Goal: Task Accomplishment & Management: Complete application form

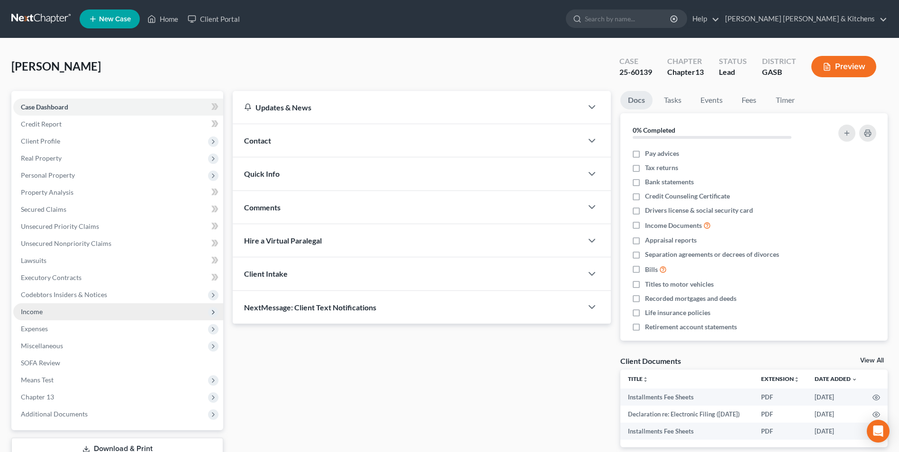
click at [49, 311] on span "Income" at bounding box center [118, 311] width 210 height 17
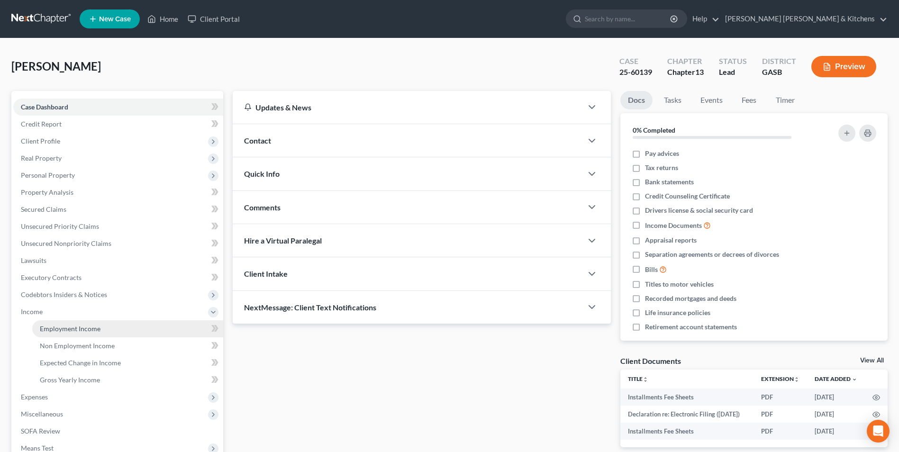
click at [52, 331] on span "Employment Income" at bounding box center [70, 329] width 61 height 8
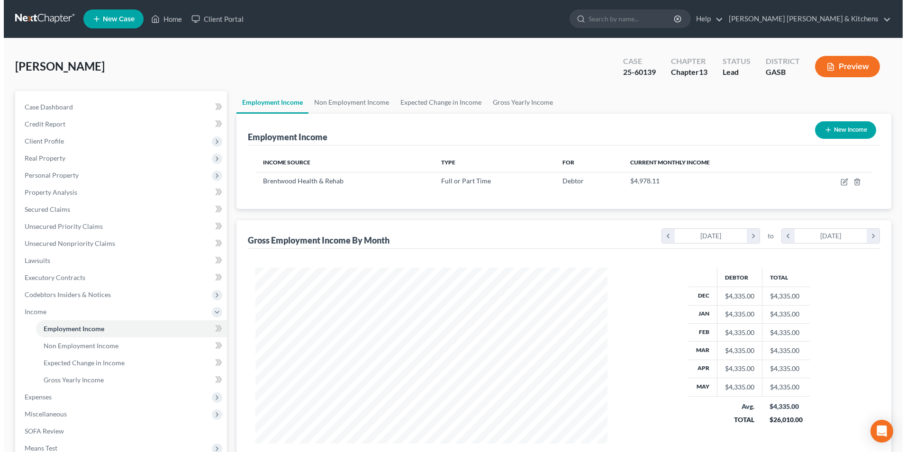
scroll to position [176, 371]
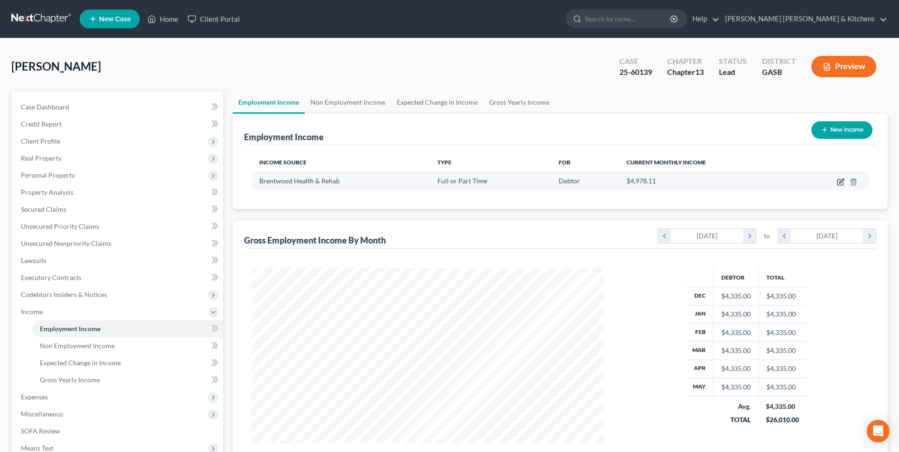
click at [841, 183] on icon "button" at bounding box center [841, 182] width 8 height 8
select select "0"
select select "10"
select select "0"
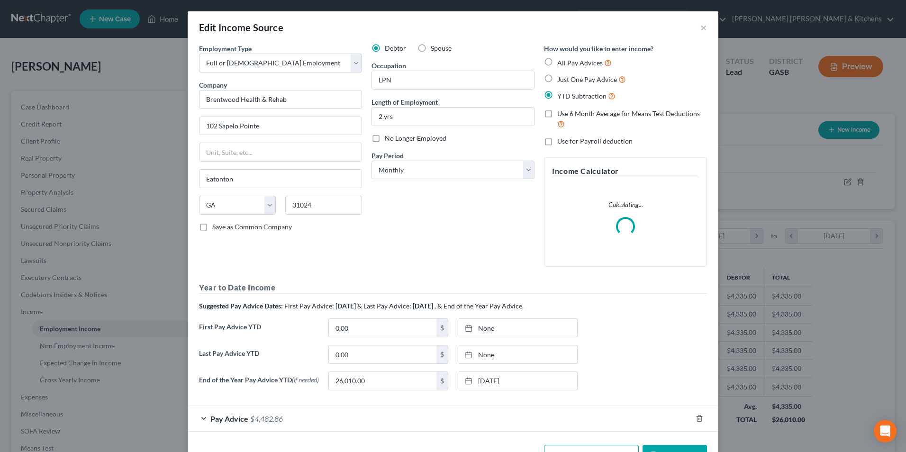
scroll to position [177, 375]
click at [311, 100] on input "Brentwood Health & Rehab" at bounding box center [280, 99] width 163 height 19
drag, startPoint x: 310, startPoint y: 100, endPoint x: 193, endPoint y: 107, distance: 116.8
click at [194, 107] on div "Employment Type * Select Full or [DEMOGRAPHIC_DATA] Employment Self Employment …" at bounding box center [280, 159] width 173 height 231
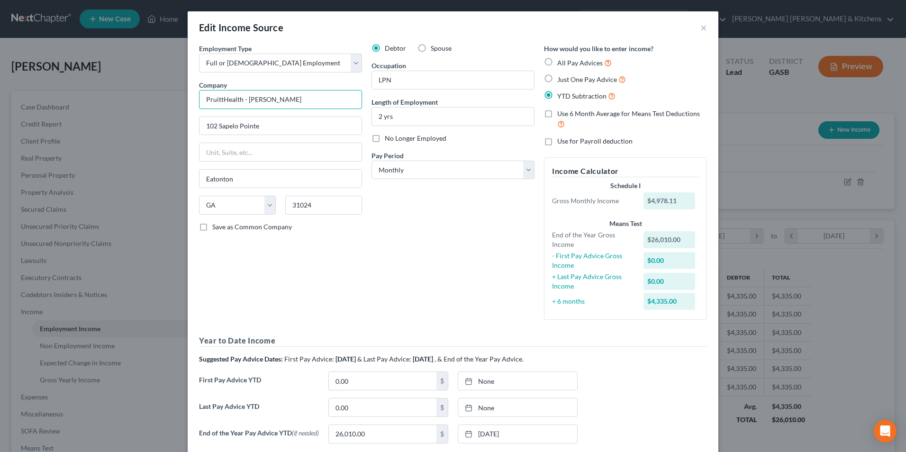
drag, startPoint x: 244, startPoint y: 98, endPoint x: 273, endPoint y: 101, distance: 29.1
click at [273, 101] on input "PruittHealth - [PERSON_NAME]" at bounding box center [280, 99] width 163 height 19
type input "PruittHealth - [GEOGRAPHIC_DATA]"
type input "[STREET_ADDRESS]"
type input "30442"
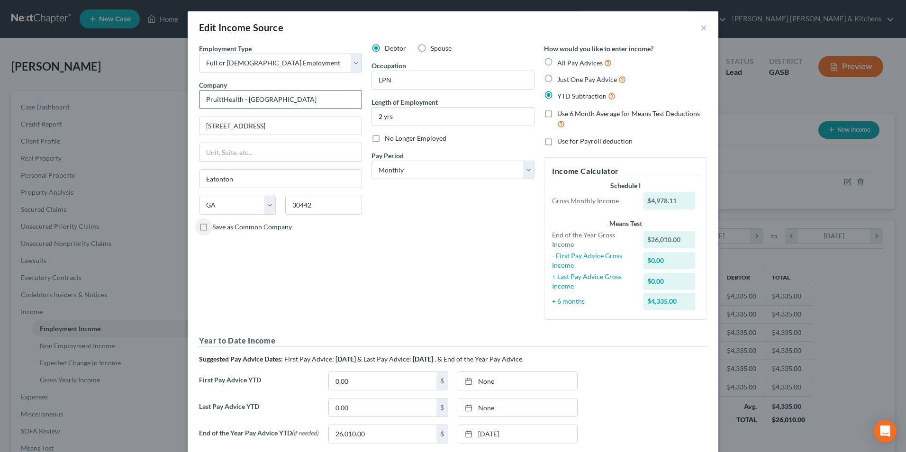
type input "Millen"
click at [399, 121] on input "2 yrs" at bounding box center [453, 117] width 162 height 18
type input "2"
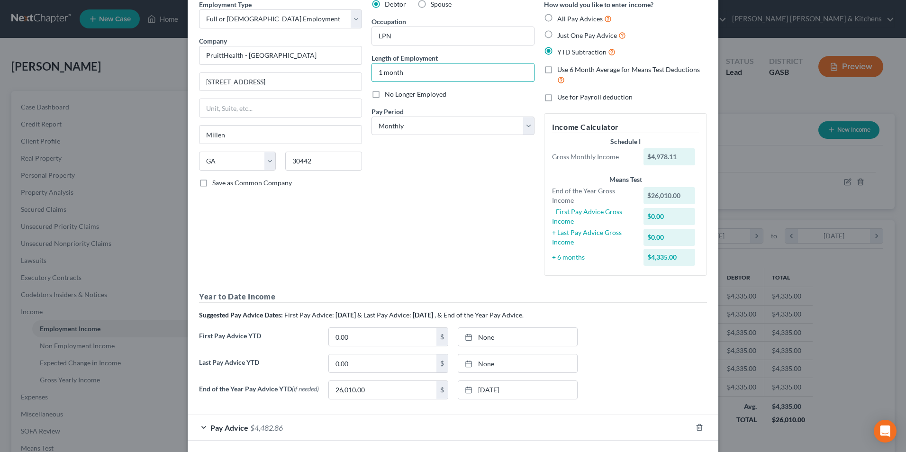
scroll to position [87, 0]
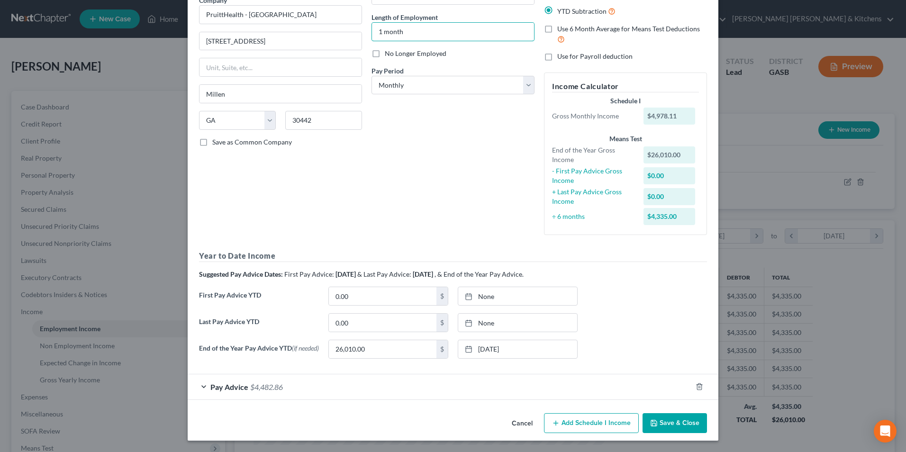
type input "1 month"
click at [226, 391] on span "Pay Advice" at bounding box center [229, 387] width 38 height 9
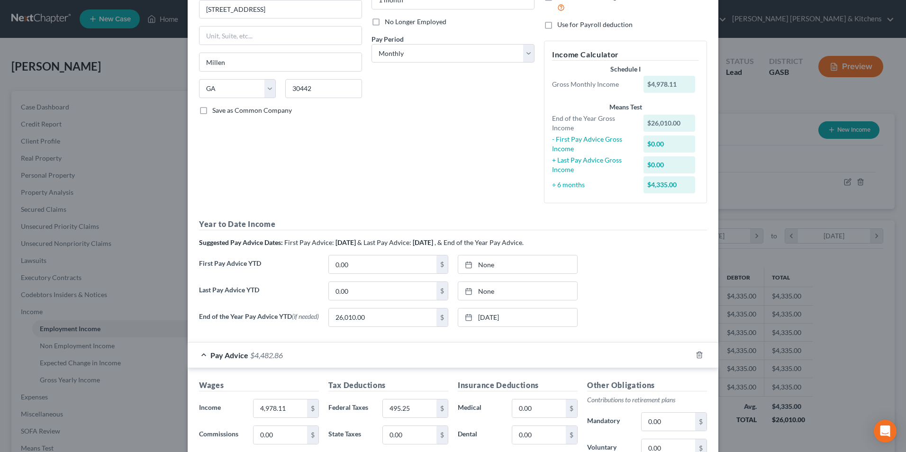
scroll to position [229, 0]
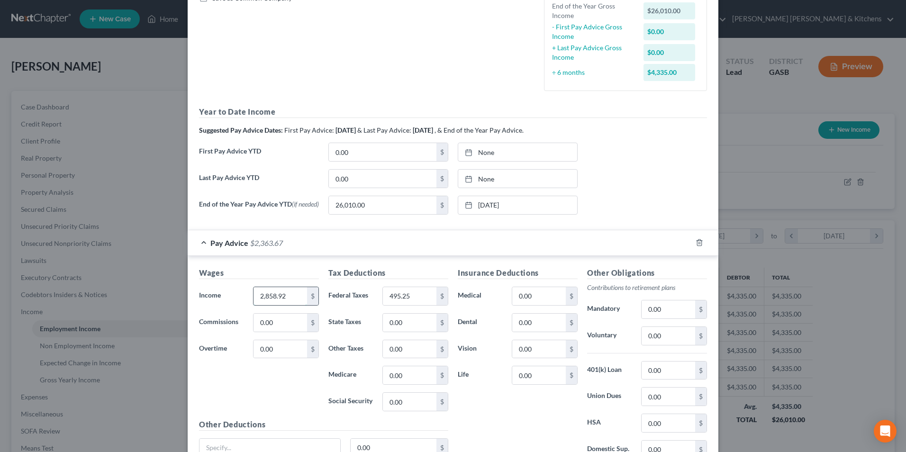
type input "2,858.92"
click at [411, 302] on input "495.25" at bounding box center [410, 296] width 54 height 18
type input "282.99"
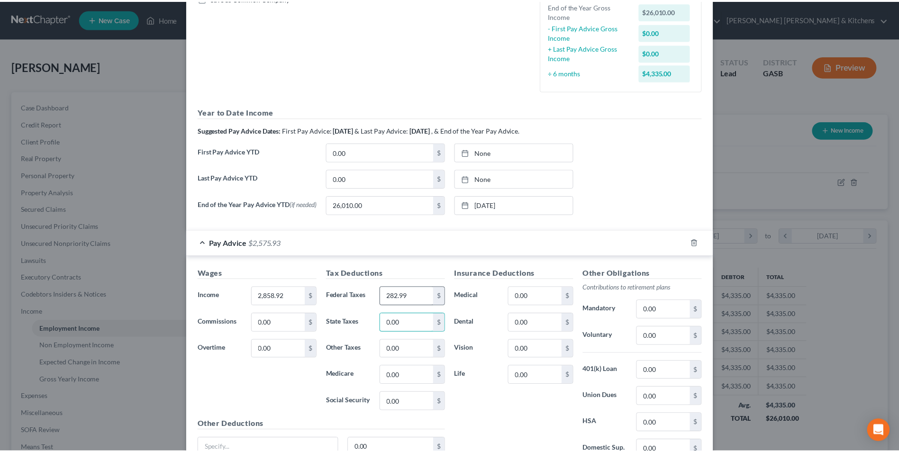
scroll to position [319, 0]
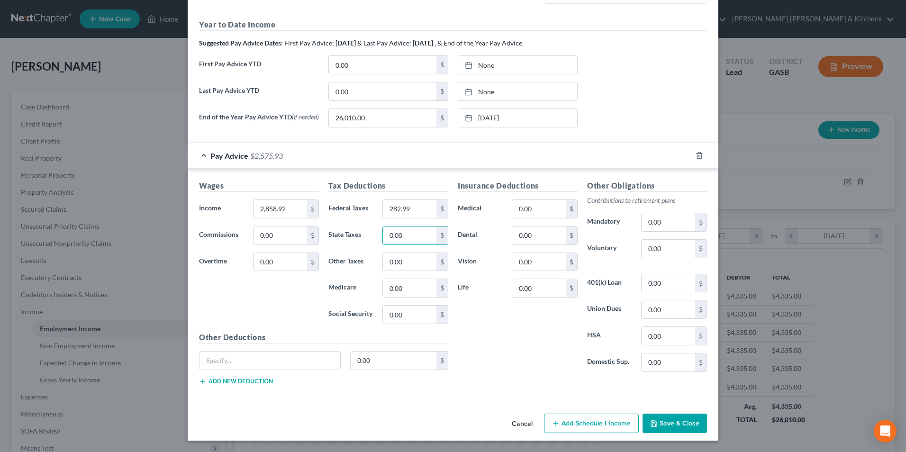
drag, startPoint x: 672, startPoint y: 423, endPoint x: 597, endPoint y: 405, distance: 77.0
click at [673, 422] on button "Save & Close" at bounding box center [675, 424] width 64 height 20
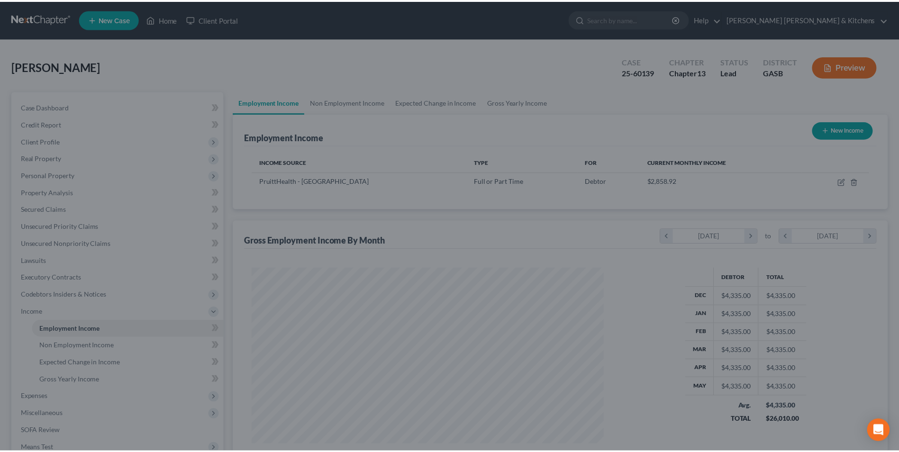
scroll to position [473899, 473704]
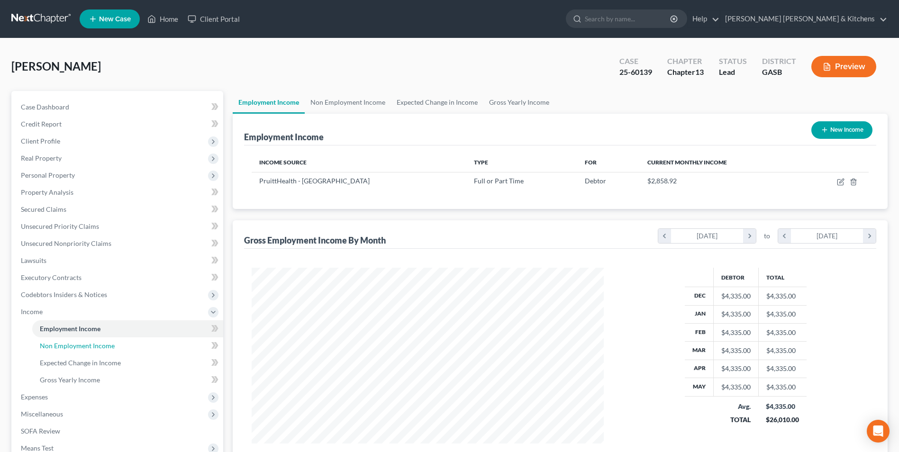
click at [82, 345] on span "Non Employment Income" at bounding box center [77, 346] width 75 height 8
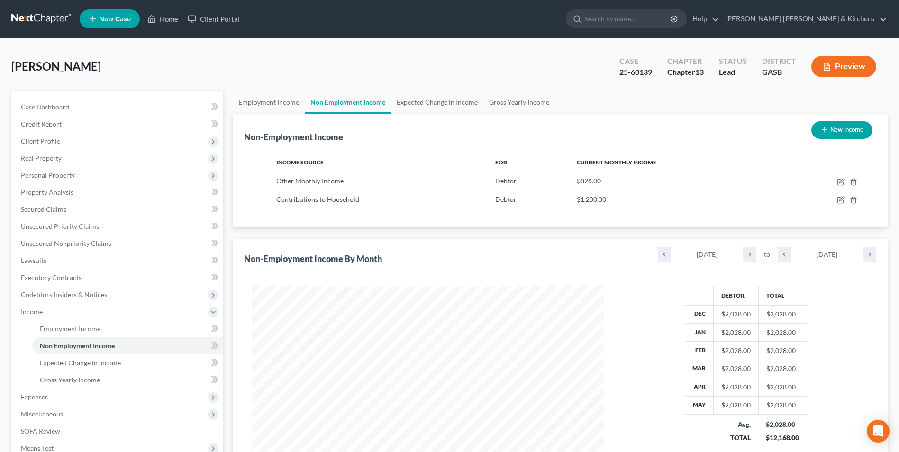
scroll to position [176, 371]
click at [853, 201] on line "button" at bounding box center [853, 201] width 0 height 2
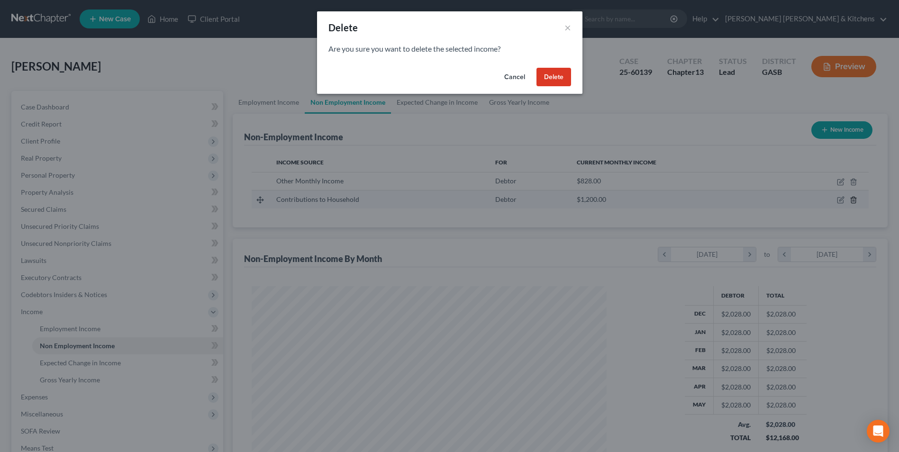
scroll to position [177, 375]
click at [569, 83] on button "Delete" at bounding box center [557, 77] width 35 height 19
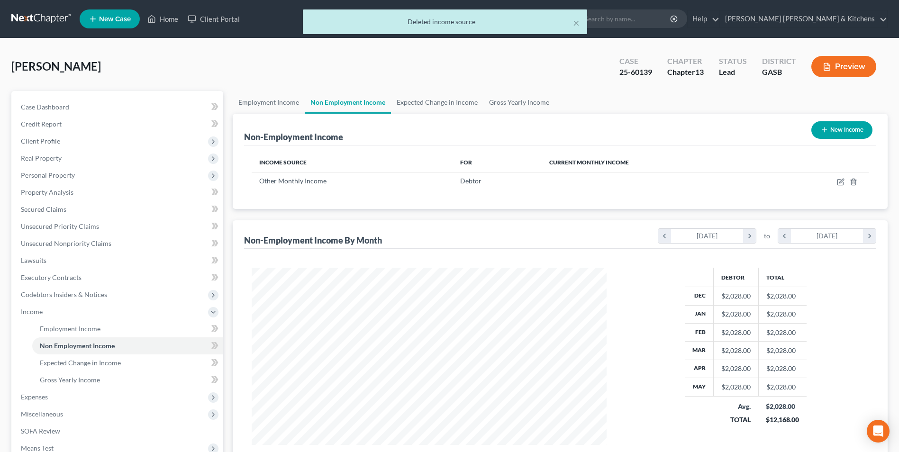
scroll to position [473899, 473704]
click at [112, 363] on span "Expected Change in Income" at bounding box center [80, 363] width 81 height 8
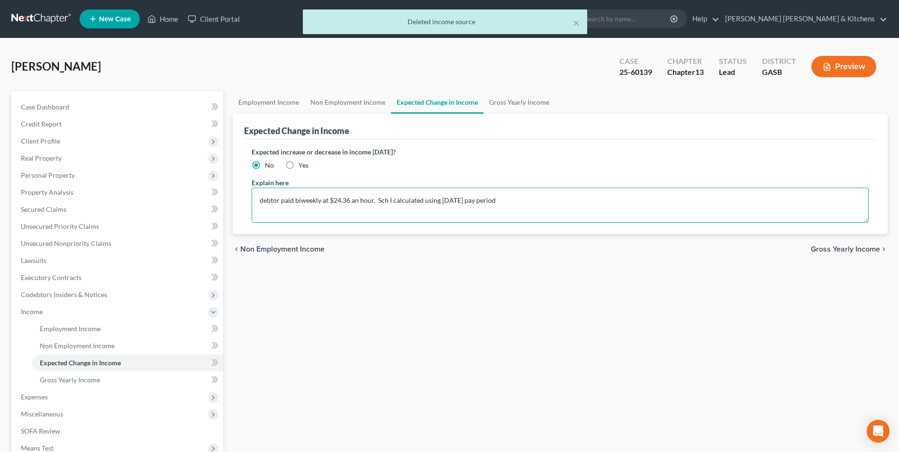
drag, startPoint x: 498, startPoint y: 205, endPoint x: 231, endPoint y: 205, distance: 267.4
click at [231, 205] on div "Employment Income Non Employment Income Expected Change in Income Gross Yearly …" at bounding box center [560, 322] width 665 height 462
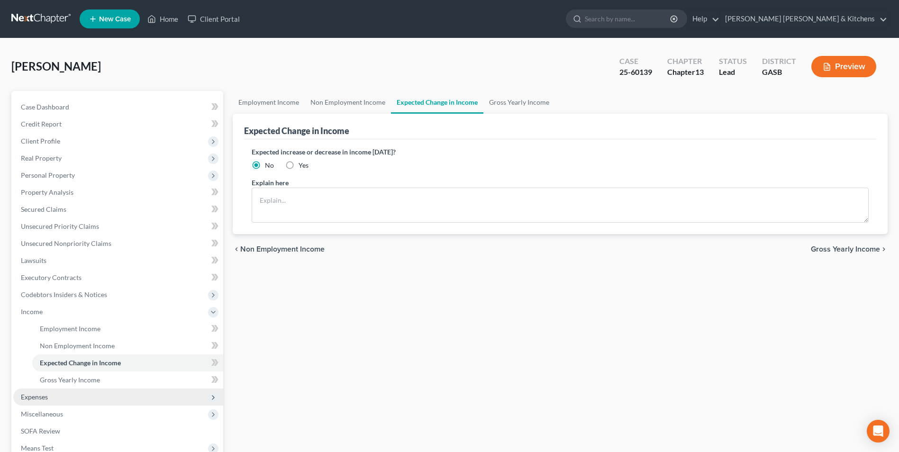
click at [41, 402] on span "Expenses" at bounding box center [118, 397] width 210 height 17
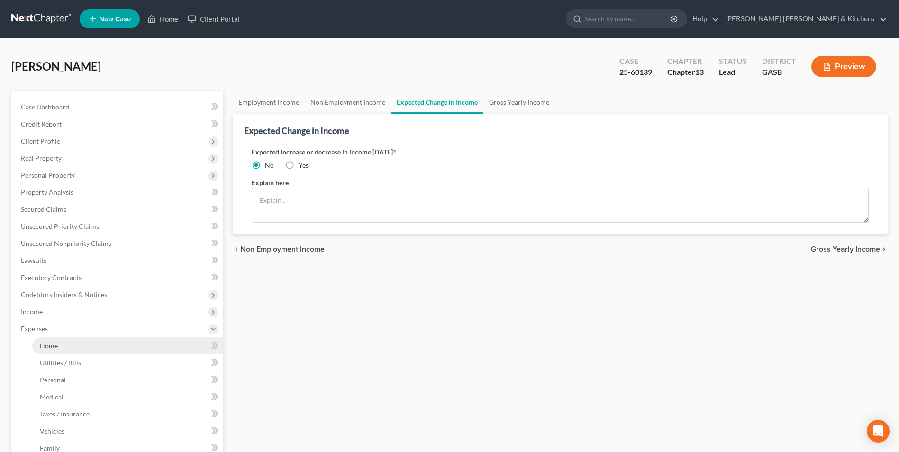
click at [41, 347] on span "Home" at bounding box center [49, 346] width 18 height 8
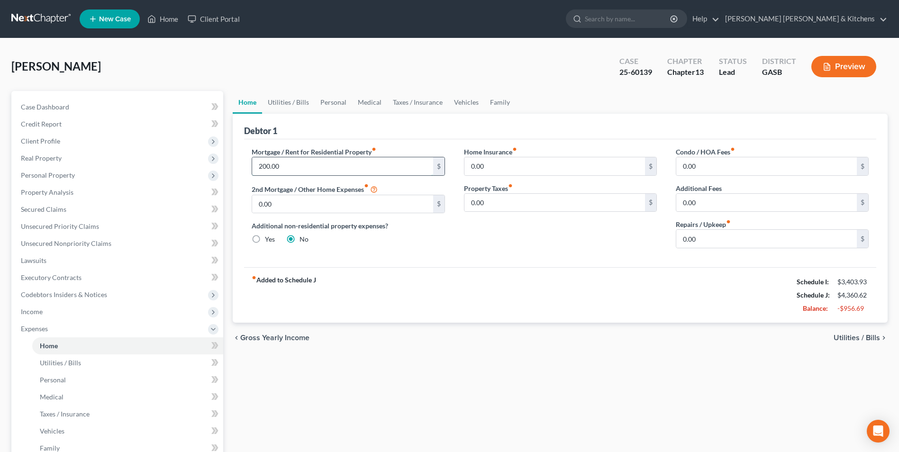
click at [317, 171] on input "200.00" at bounding box center [342, 166] width 181 height 18
type input "1,000"
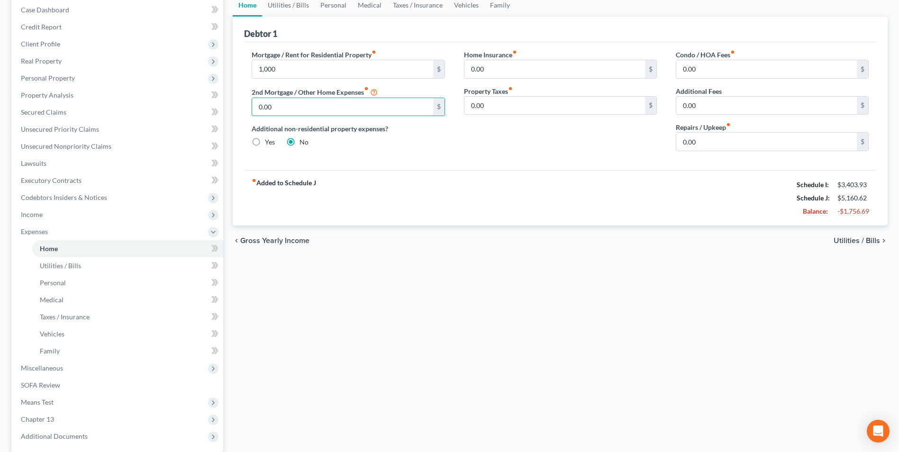
scroll to position [142, 0]
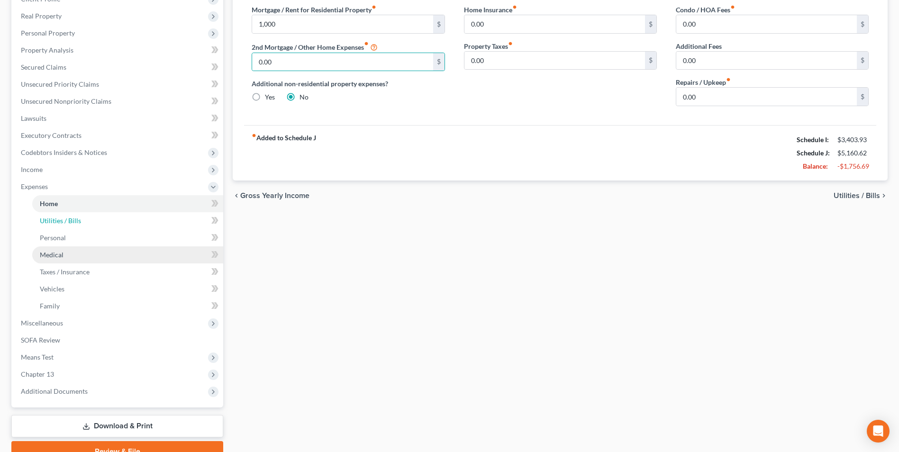
drag, startPoint x: 68, startPoint y: 225, endPoint x: 219, endPoint y: 247, distance: 152.3
click at [68, 225] on link "Utilities / Bills" at bounding box center [127, 220] width 191 height 17
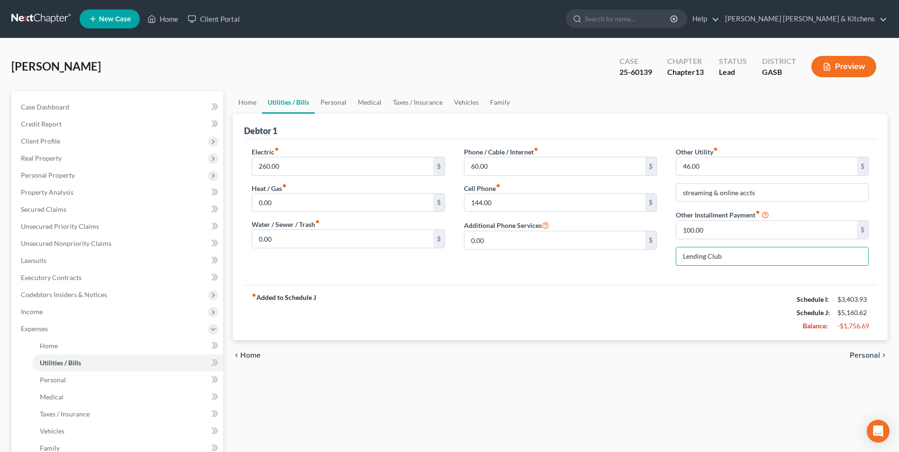
drag, startPoint x: 699, startPoint y: 260, endPoint x: 670, endPoint y: 257, distance: 29.0
click at [672, 259] on div "Other Utility fiber_manual_record 46.00 $ streaming & online accts Other Instal…" at bounding box center [773, 210] width 212 height 127
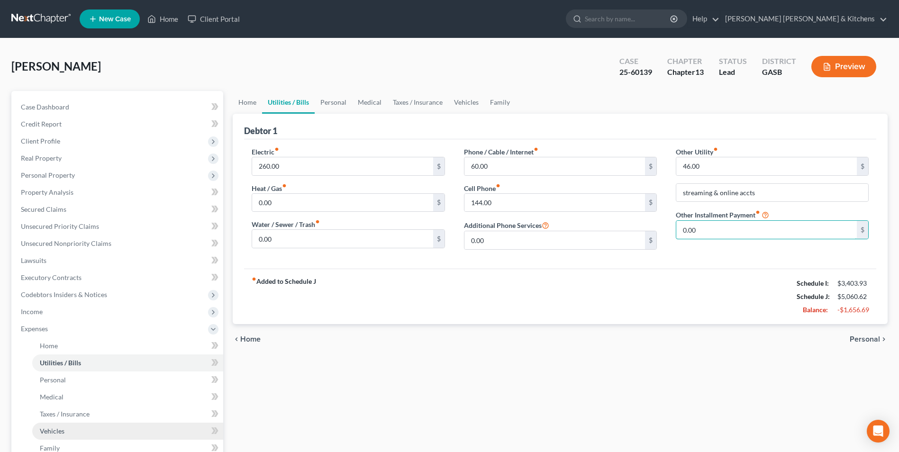
type input "0.00"
click at [63, 426] on link "Vehicles" at bounding box center [127, 431] width 191 height 17
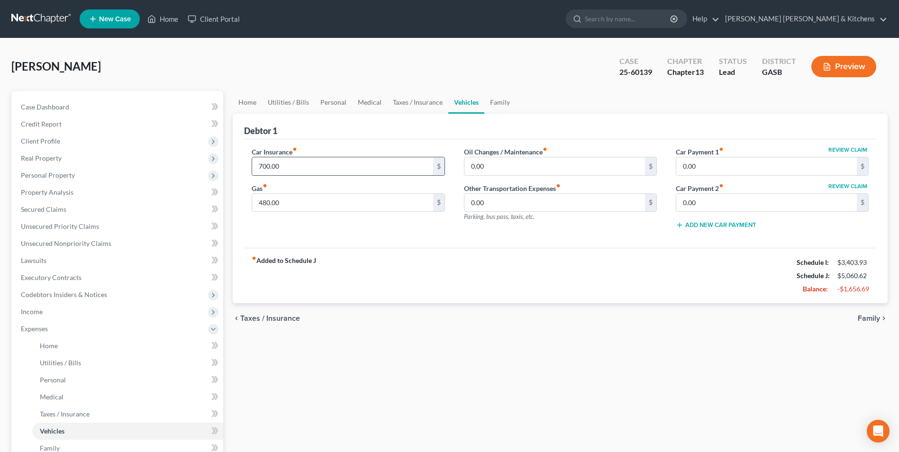
click at [296, 162] on input "700.00" at bounding box center [342, 166] width 181 height 18
type input "200"
click at [57, 378] on span "Personal" at bounding box center [53, 380] width 26 height 8
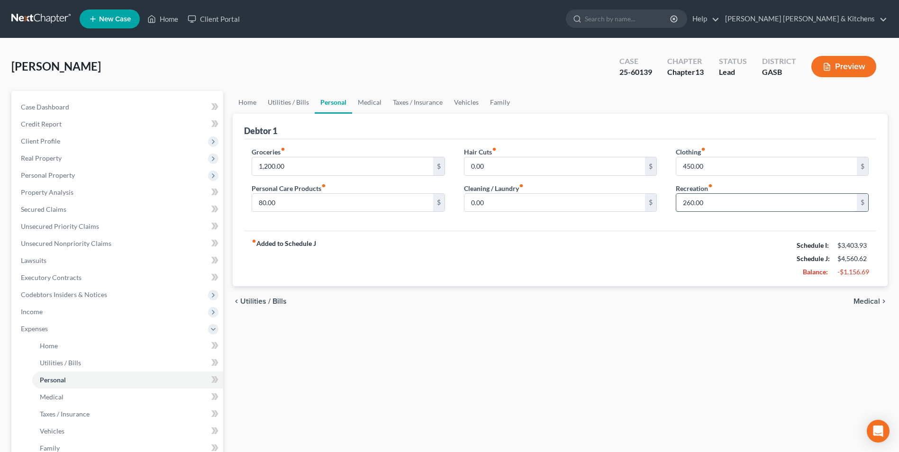
click at [716, 210] on input "260.00" at bounding box center [767, 203] width 181 height 18
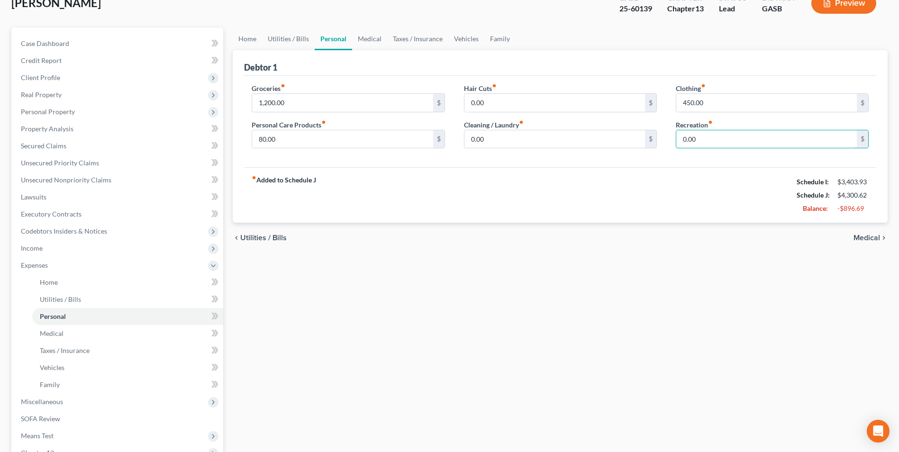
scroll to position [95, 0]
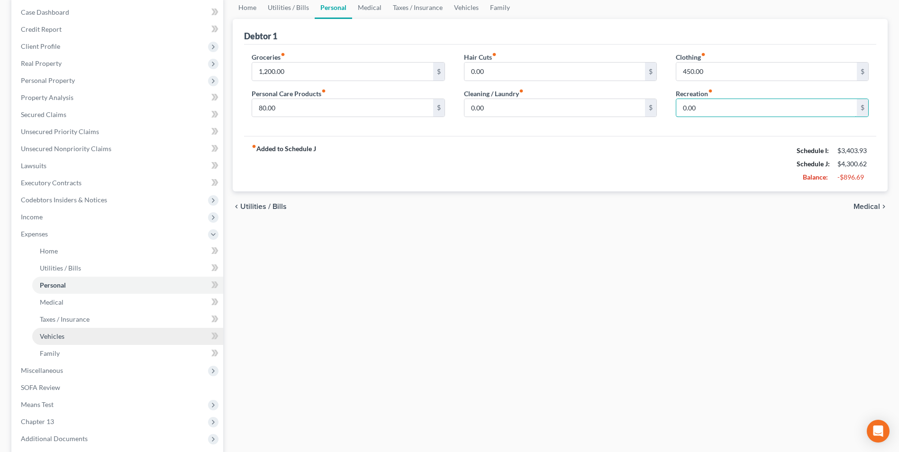
type input "0.00"
click at [44, 338] on span "Vehicles" at bounding box center [52, 336] width 25 height 8
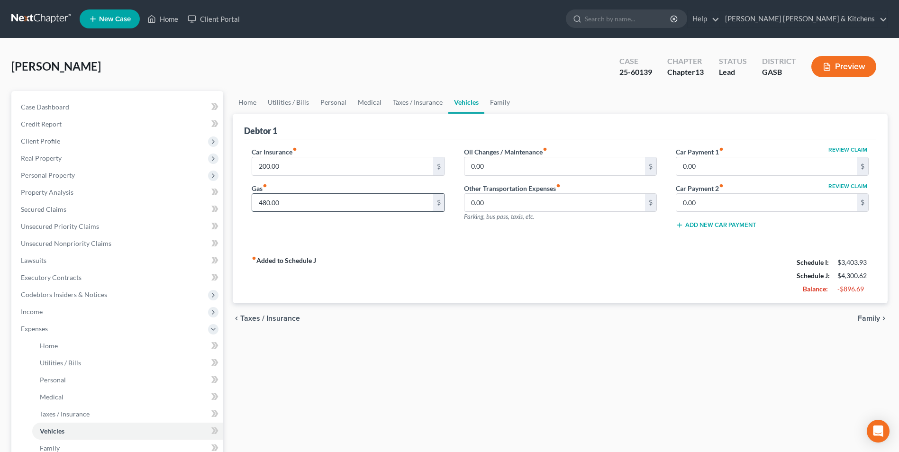
click at [299, 198] on input "480.00" at bounding box center [342, 203] width 181 height 18
type input "250"
click at [46, 376] on span "Personal" at bounding box center [53, 380] width 26 height 8
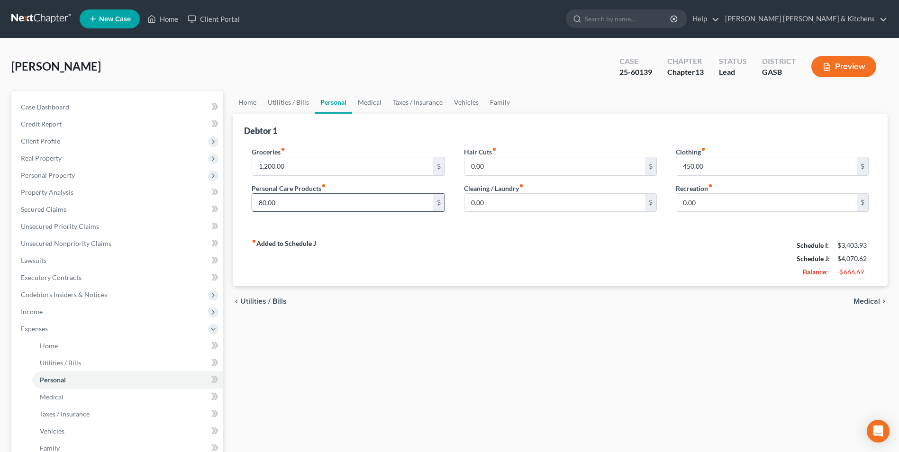
click at [286, 204] on input "80.00" at bounding box center [342, 203] width 181 height 18
type input "0.00"
click at [297, 167] on input "1,200.00" at bounding box center [342, 166] width 181 height 18
type input "500"
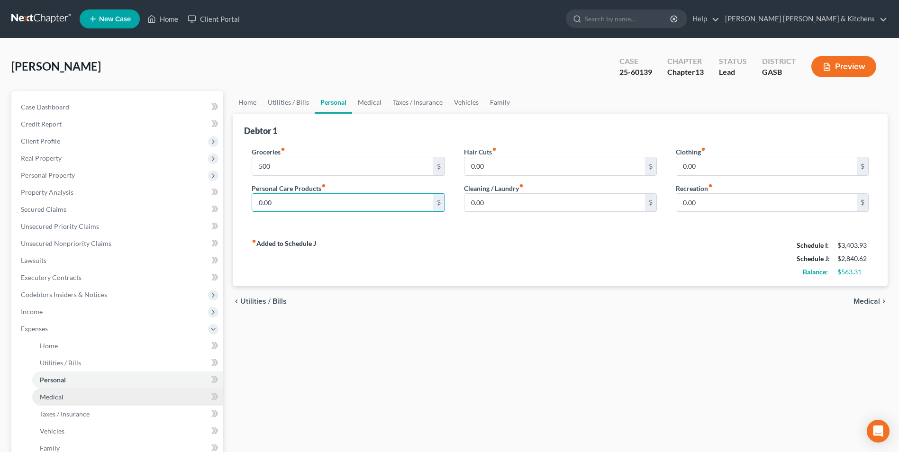
click at [55, 400] on span "Medical" at bounding box center [52, 397] width 24 height 8
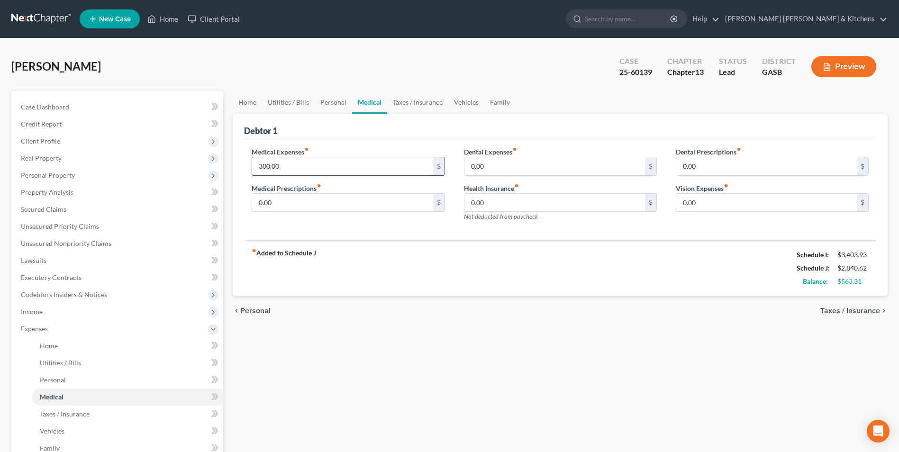
click at [295, 167] on input "300.00" at bounding box center [342, 166] width 181 height 18
type input "165"
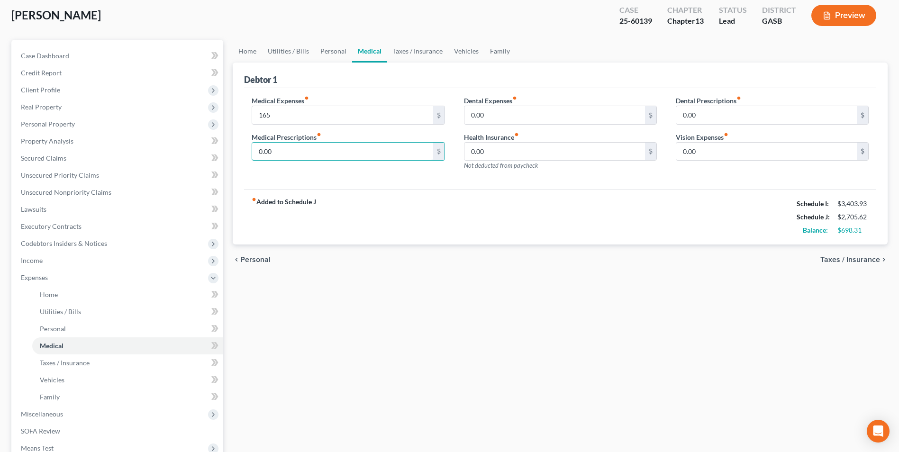
scroll to position [142, 0]
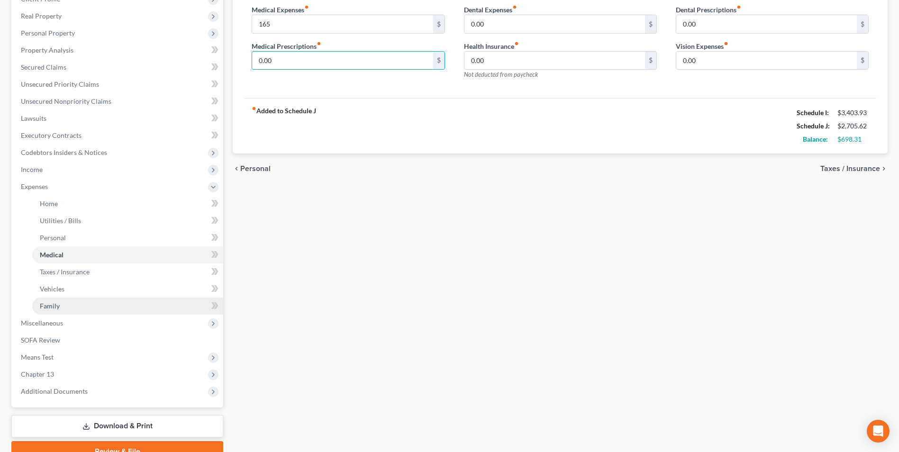
click at [53, 305] on span "Family" at bounding box center [50, 306] width 20 height 8
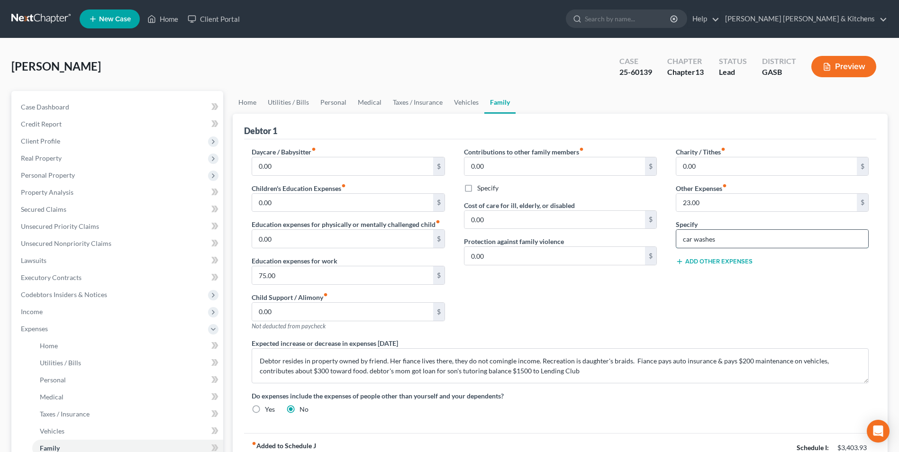
drag, startPoint x: 701, startPoint y: 243, endPoint x: 684, endPoint y: 235, distance: 18.7
click at [687, 240] on input "car washes" at bounding box center [773, 239] width 192 height 18
type input "c"
click at [705, 200] on input "23.00" at bounding box center [767, 203] width 181 height 18
type input "0.00"
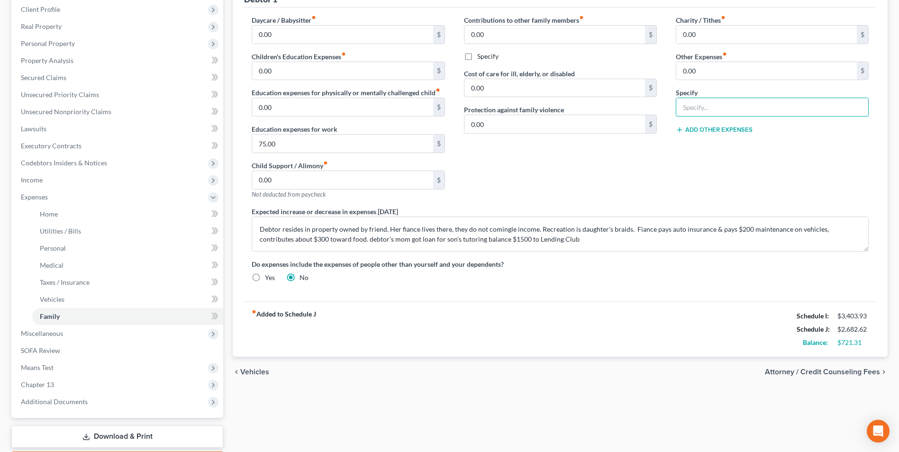
scroll to position [188, 0]
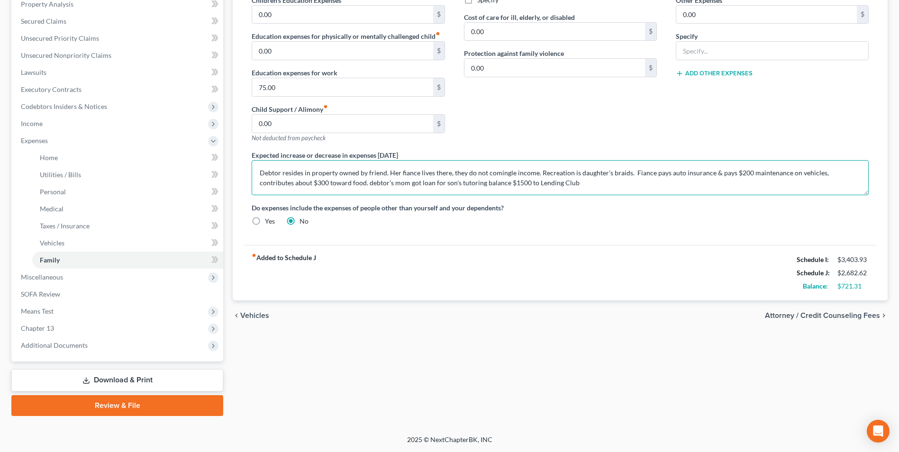
drag, startPoint x: 261, startPoint y: 174, endPoint x: 608, endPoint y: 191, distance: 347.9
click at [605, 190] on textarea "Debtor resides in property owned by friend. Her fiance lives there, they do not…" at bounding box center [560, 177] width 617 height 35
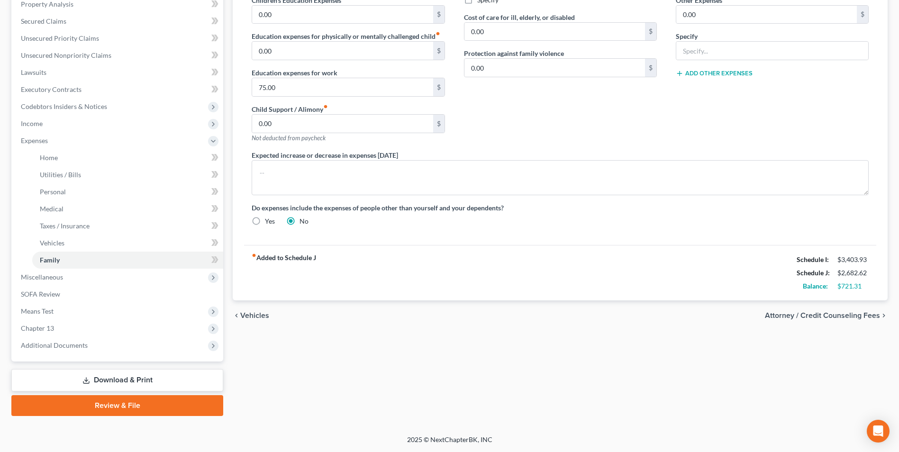
click at [119, 379] on link "Download & Print" at bounding box center [117, 380] width 212 height 22
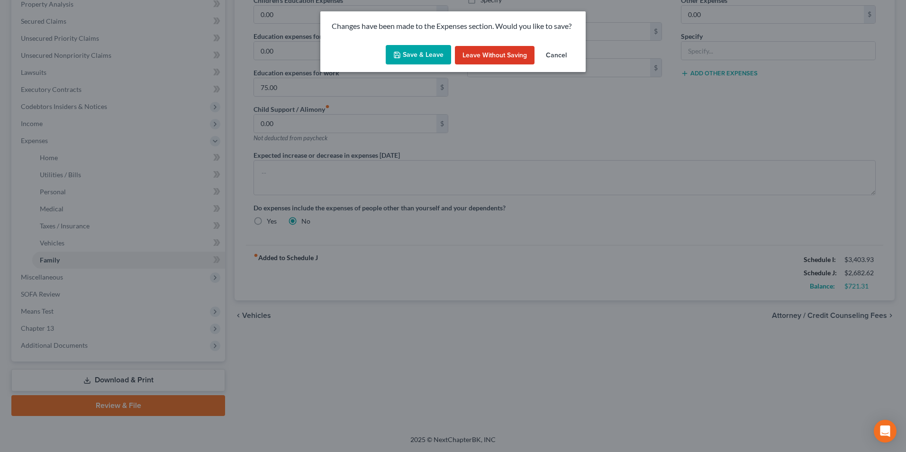
click at [415, 55] on button "Save & Leave" at bounding box center [418, 55] width 65 height 20
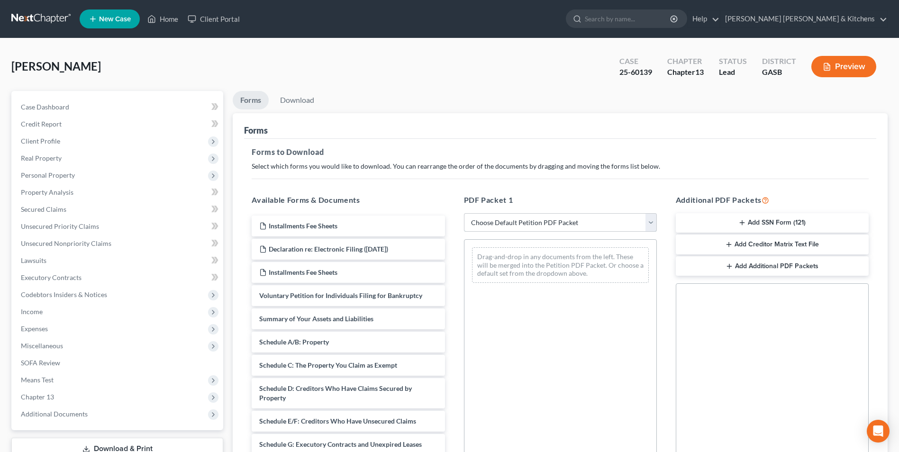
click at [486, 223] on select "Choose Default Petition PDF Packet Complete Bankruptcy Petition (all forms and …" at bounding box center [560, 222] width 193 height 19
select select "2"
click at [464, 213] on select "Choose Default Petition PDF Packet Complete Bankruptcy Petition (all forms and …" at bounding box center [560, 222] width 193 height 19
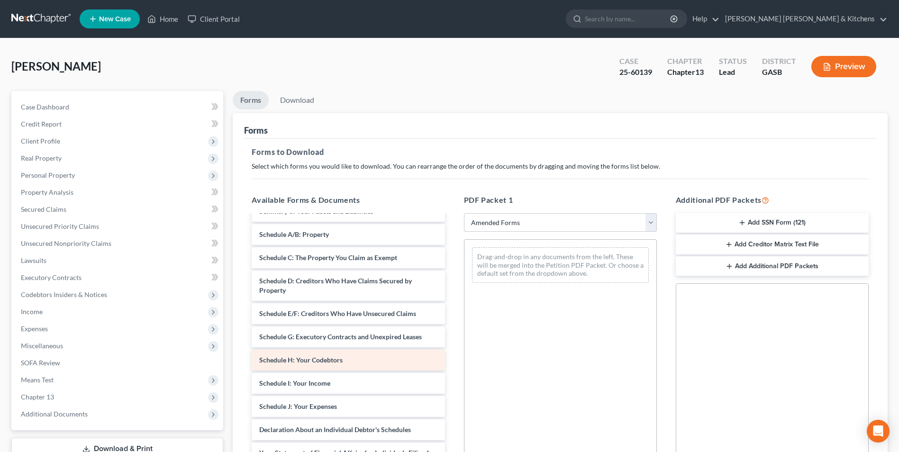
scroll to position [43, 0]
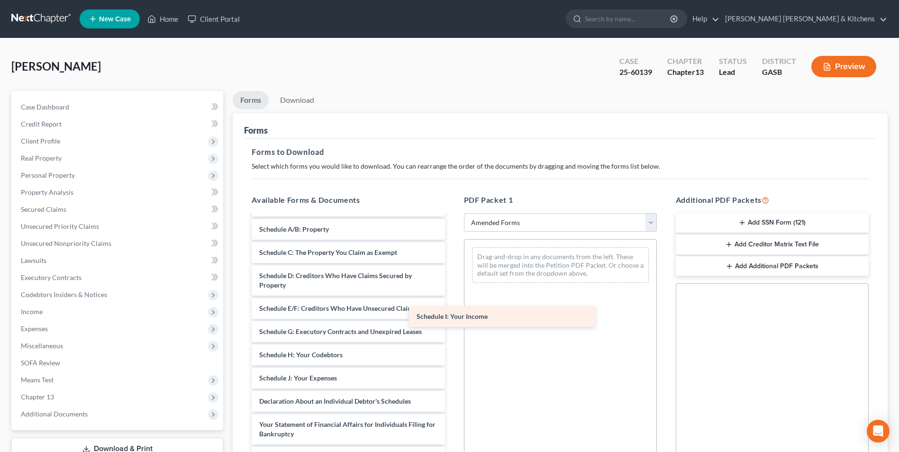
drag, startPoint x: 385, startPoint y: 375, endPoint x: 558, endPoint y: 266, distance: 204.9
click at [452, 264] on div "Schedule I: Your Income Voluntary Petition for Individuals Filing for Bankruptc…" at bounding box center [348, 372] width 208 height 398
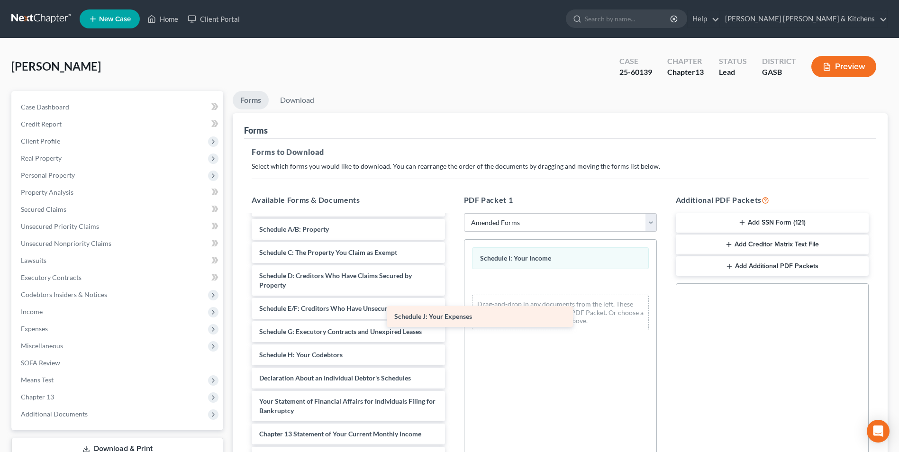
drag, startPoint x: 400, startPoint y: 384, endPoint x: 537, endPoint y: 320, distance: 150.6
click at [452, 320] on div "Schedule J: Your Expenses Voluntary Petition for Individuals Filing for Bankrup…" at bounding box center [348, 360] width 208 height 375
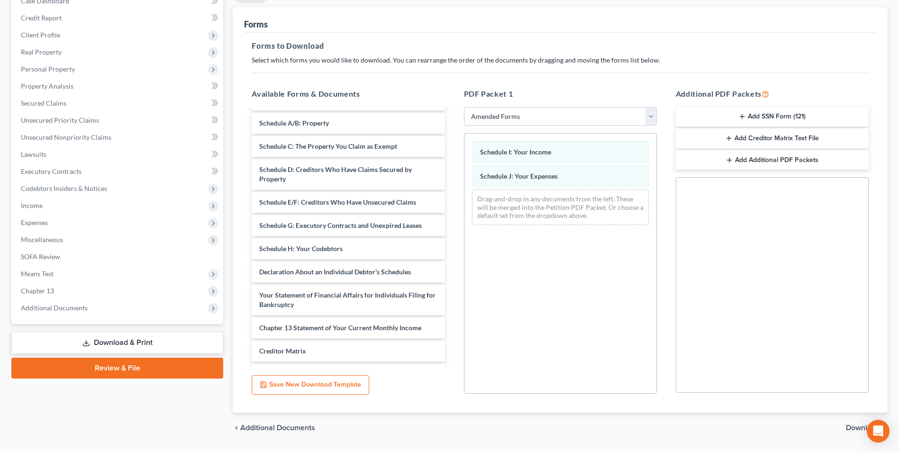
scroll to position [133, 0]
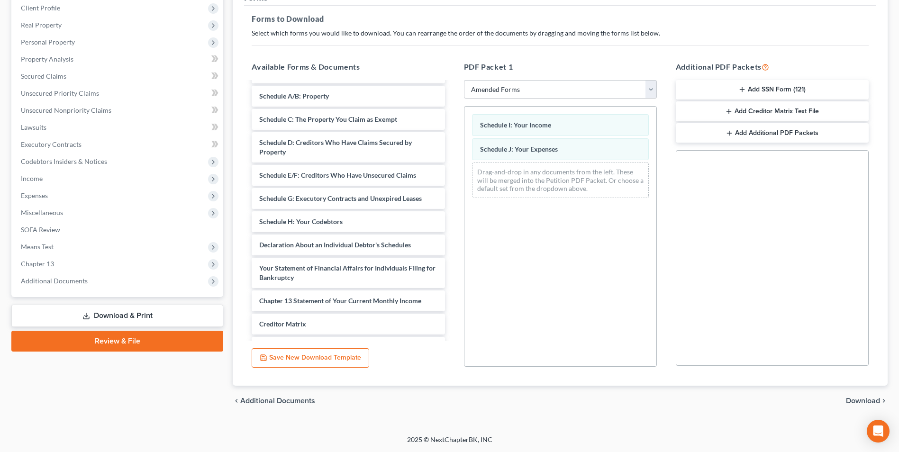
click at [854, 398] on span "Download" at bounding box center [863, 401] width 34 height 8
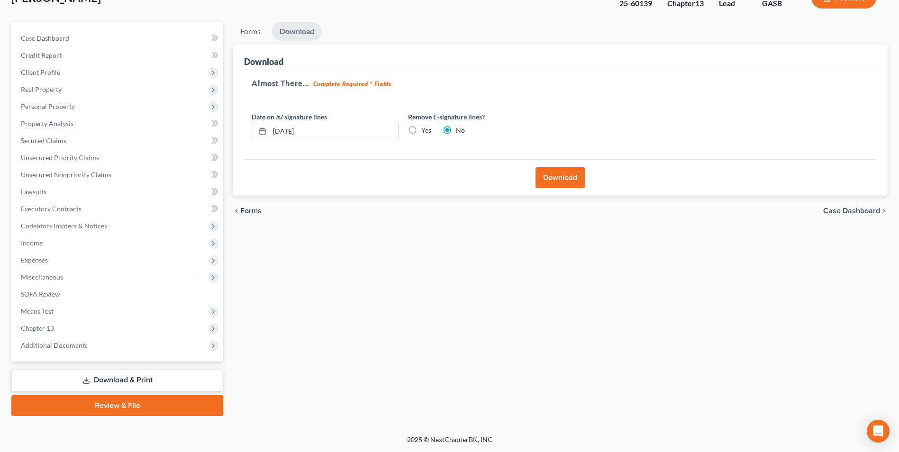
click at [555, 179] on button "Download" at bounding box center [560, 177] width 49 height 21
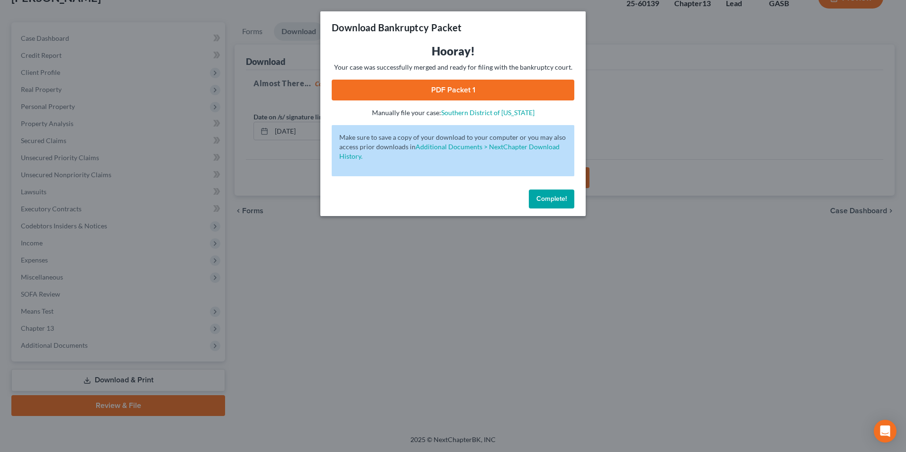
drag, startPoint x: 460, startPoint y: 82, endPoint x: 480, endPoint y: 117, distance: 39.9
click at [460, 82] on link "PDF Packet 1" at bounding box center [453, 90] width 243 height 21
click at [413, 364] on div "Download Bankruptcy Packet Hooray! Your case was successfully merged and ready …" at bounding box center [453, 226] width 906 height 452
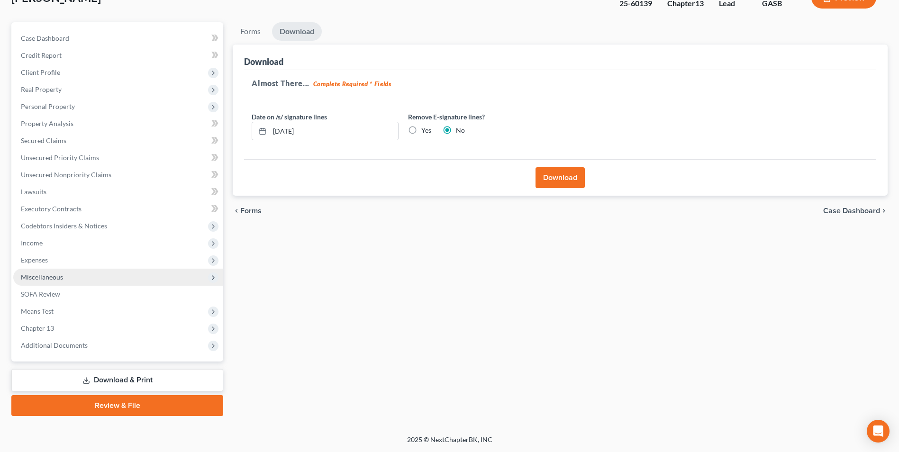
click at [60, 277] on span "Miscellaneous" at bounding box center [42, 277] width 42 height 8
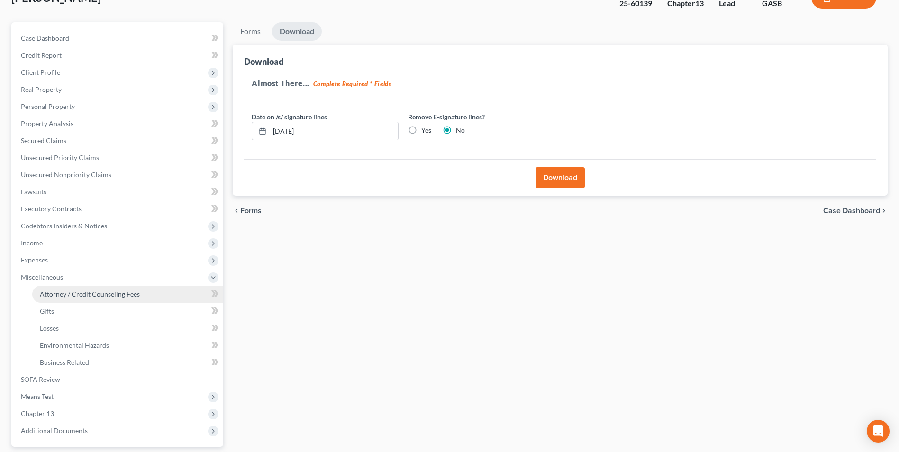
click at [100, 289] on link "Attorney / Credit Counseling Fees" at bounding box center [127, 294] width 191 height 17
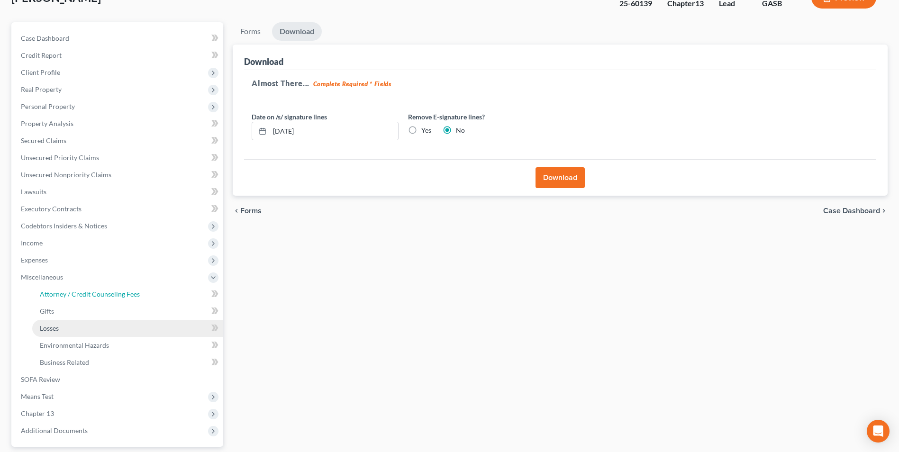
select select "0"
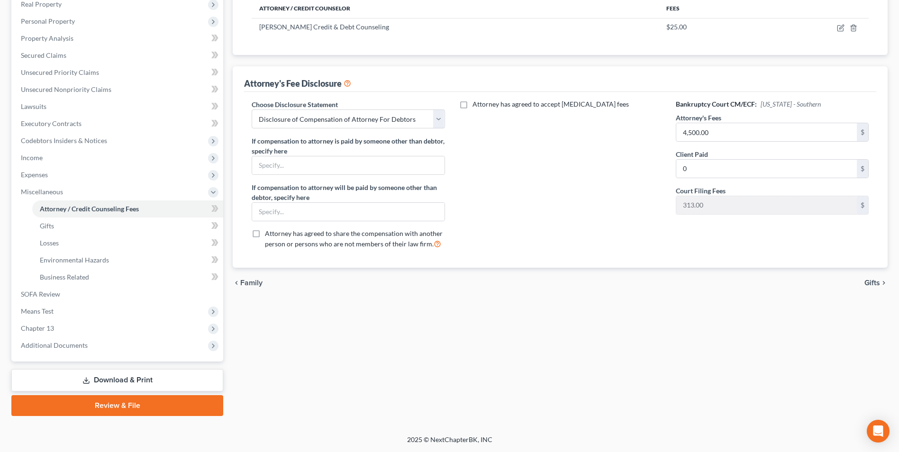
click at [147, 380] on link "Download & Print" at bounding box center [117, 380] width 212 height 22
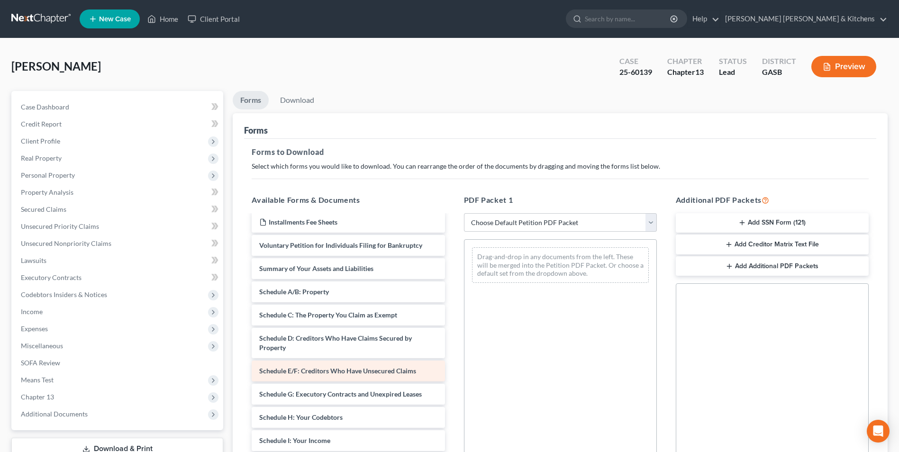
scroll to position [95, 0]
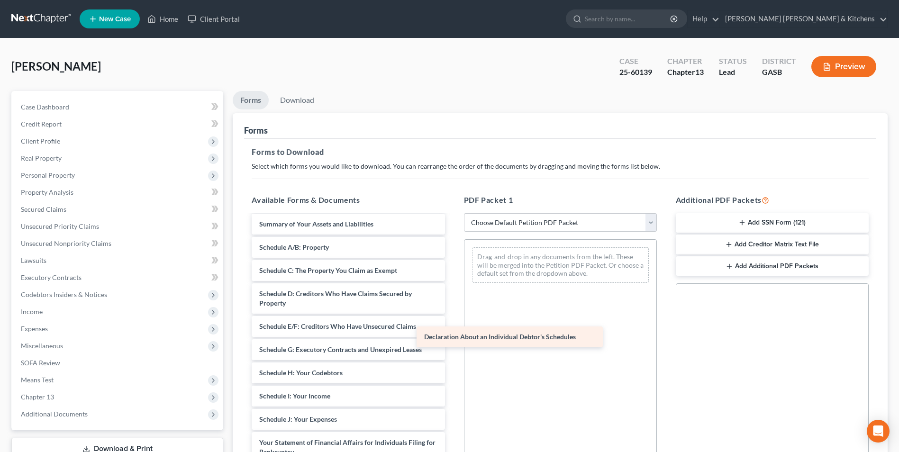
drag, startPoint x: 351, startPoint y: 441, endPoint x: 548, endPoint y: 253, distance: 272.3
click at [452, 249] on div "Declaration About an Individual Debtor's Schedules Installments Fee Sheets Decl…" at bounding box center [348, 354] width 208 height 467
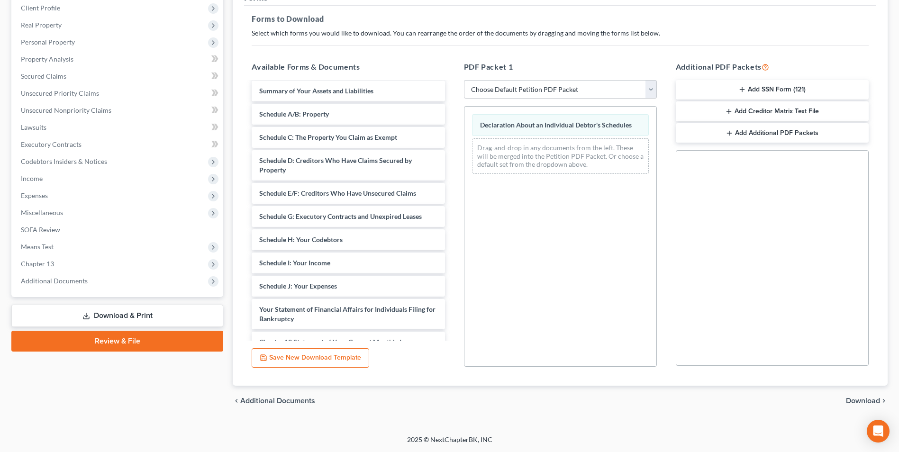
click at [855, 398] on span "Download" at bounding box center [863, 401] width 34 height 8
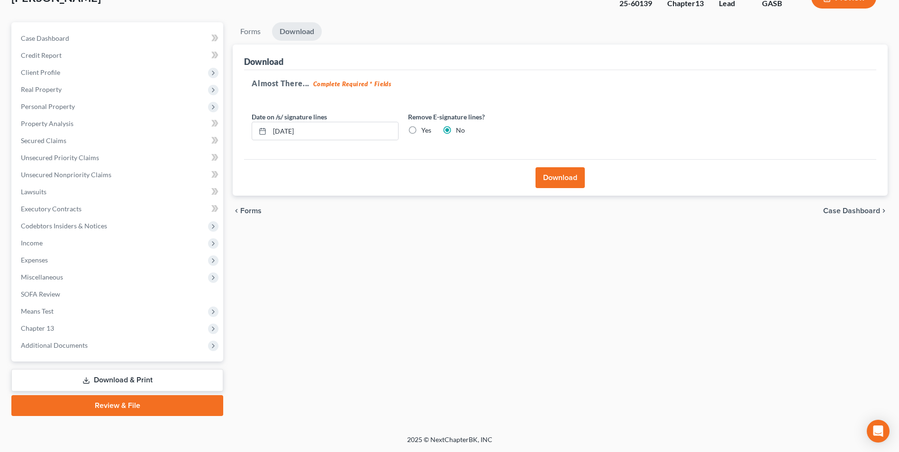
scroll to position [69, 0]
click at [542, 189] on div "Download" at bounding box center [560, 177] width 632 height 37
click at [554, 183] on button "Download" at bounding box center [560, 177] width 49 height 21
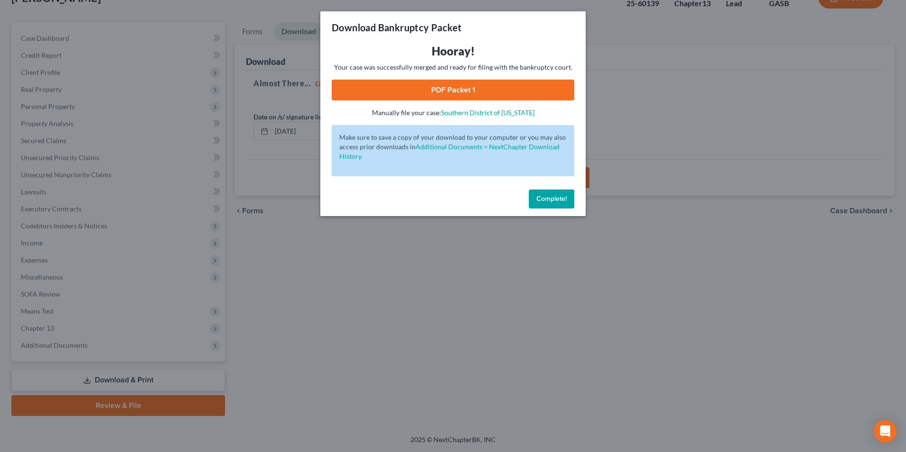
click at [480, 94] on link "PDF Packet 1" at bounding box center [453, 90] width 243 height 21
click at [393, 350] on div "Download Bankruptcy Packet Hooray! Your case was successfully merged and ready …" at bounding box center [453, 226] width 906 height 452
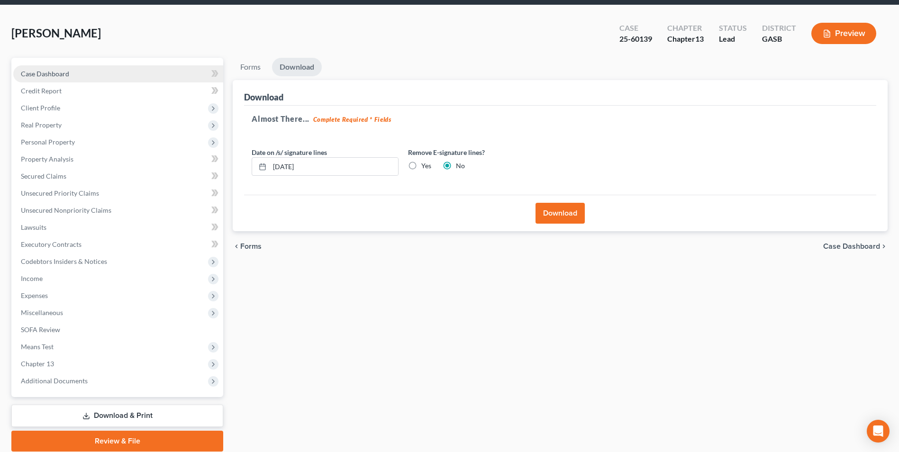
scroll to position [0, 0]
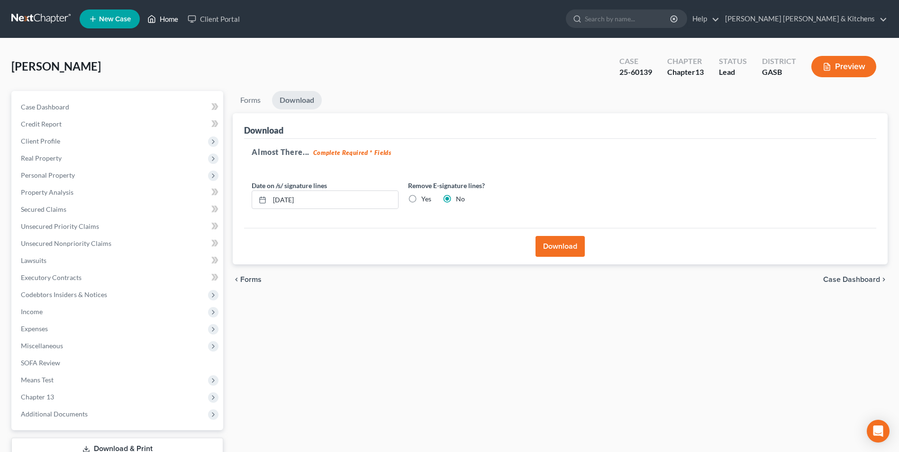
drag, startPoint x: 165, startPoint y: 21, endPoint x: 179, endPoint y: 59, distance: 40.5
click at [165, 21] on link "Home" at bounding box center [163, 18] width 40 height 17
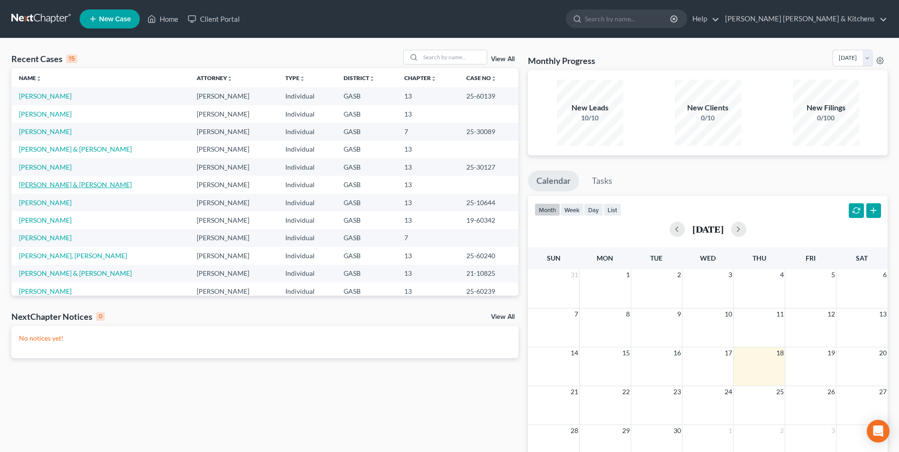
click at [34, 186] on link "[PERSON_NAME] & [PERSON_NAME]" at bounding box center [75, 185] width 113 height 8
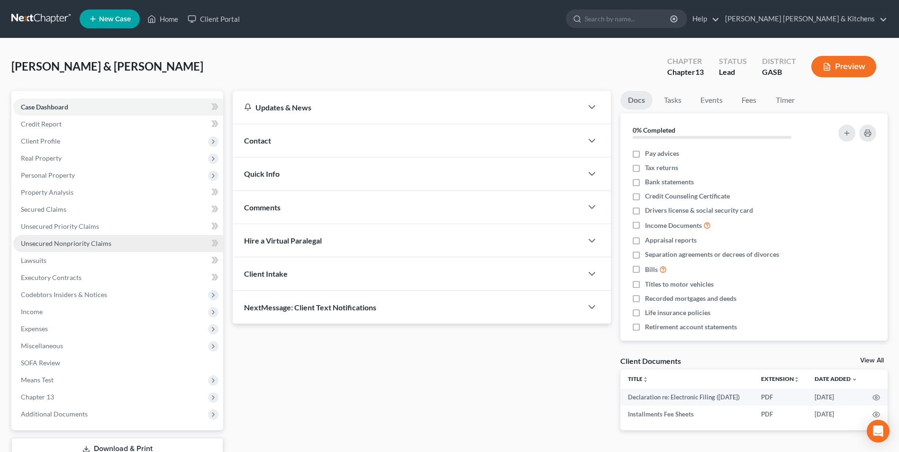
click at [63, 245] on span "Unsecured Nonpriority Claims" at bounding box center [66, 243] width 91 height 8
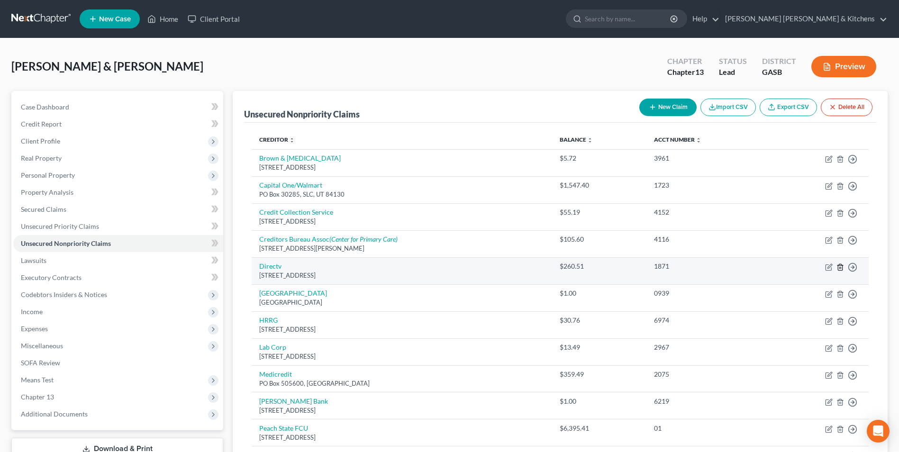
click at [841, 268] on line "button" at bounding box center [841, 268] width 0 height 2
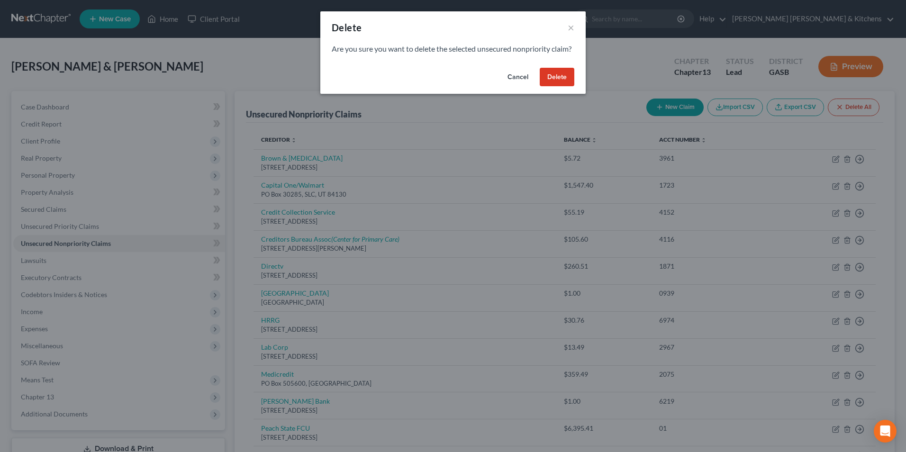
click at [566, 87] on button "Delete" at bounding box center [557, 77] width 35 height 19
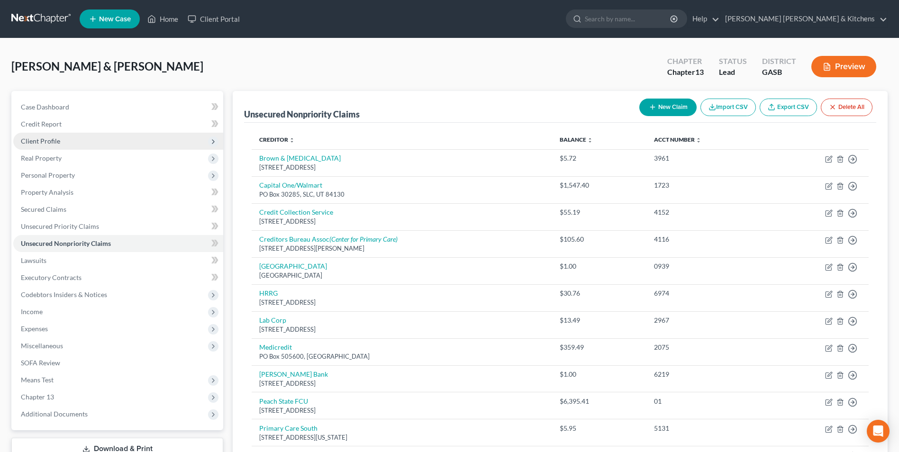
click at [44, 143] on span "Client Profile" at bounding box center [40, 141] width 39 height 8
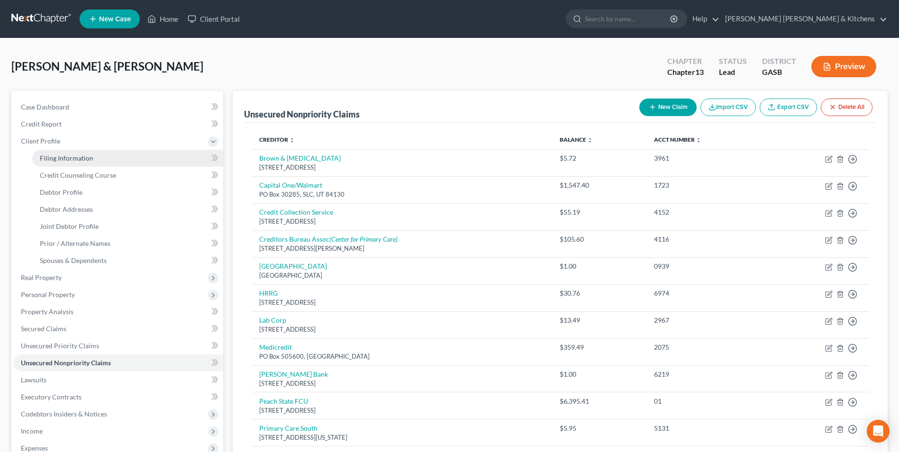
click at [49, 160] on span "Filing Information" at bounding box center [67, 158] width 54 height 8
select select "1"
select select "3"
select select "20"
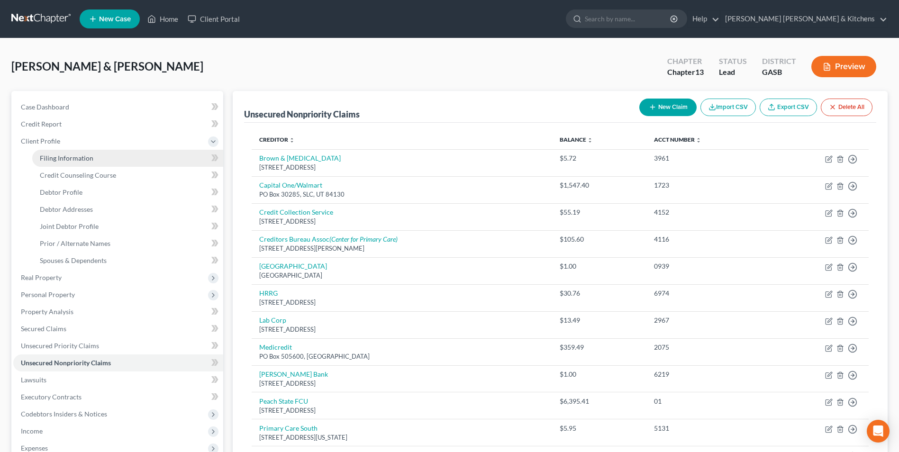
select select "0"
select select "10"
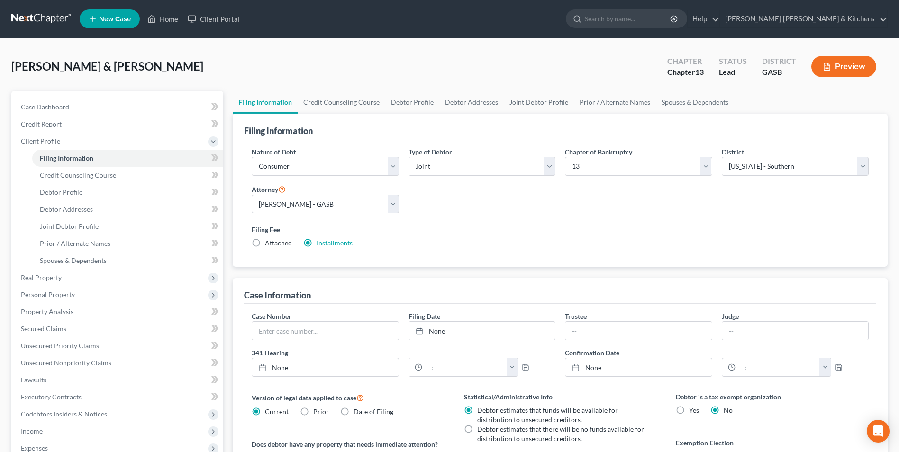
click at [265, 243] on label "Attached" at bounding box center [278, 242] width 27 height 9
click at [269, 243] on input "Attached" at bounding box center [272, 241] width 6 height 6
radio input "true"
click at [317, 242] on label "Installments Installments" at bounding box center [335, 242] width 36 height 9
click at [320, 242] on input "Installments Installments" at bounding box center [323, 241] width 6 height 6
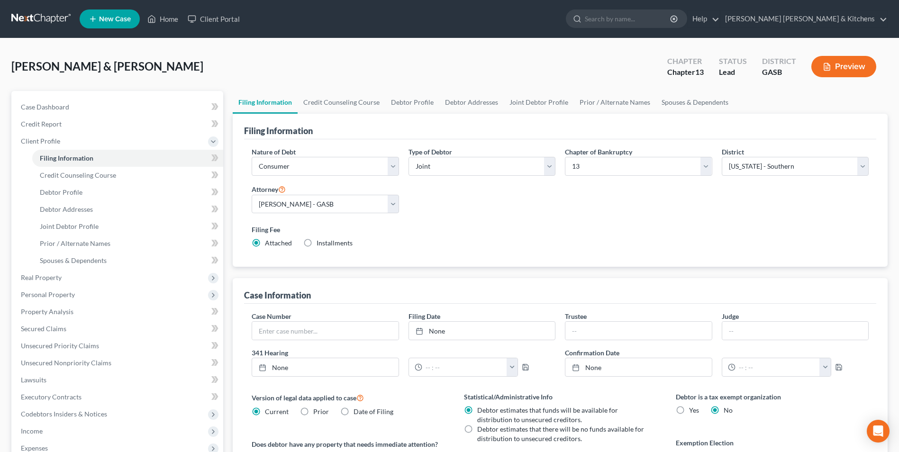
radio input "true"
radio input "false"
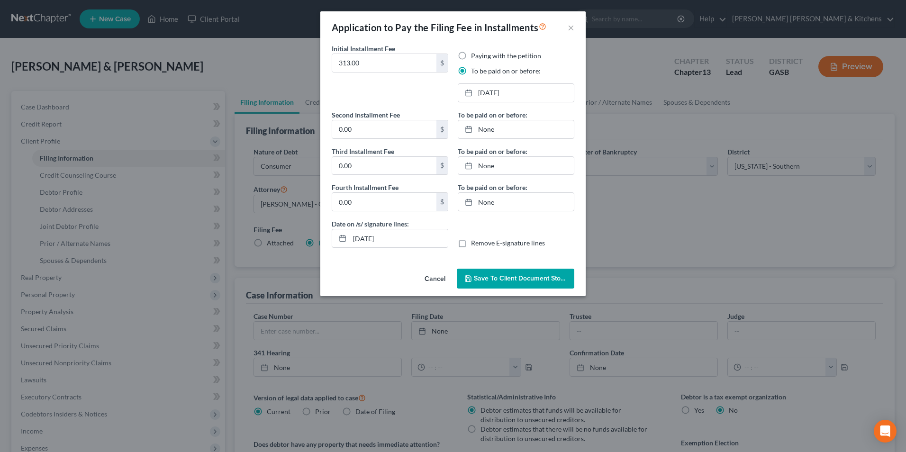
click at [517, 275] on span "Save to Client Document Storage" at bounding box center [524, 278] width 101 height 8
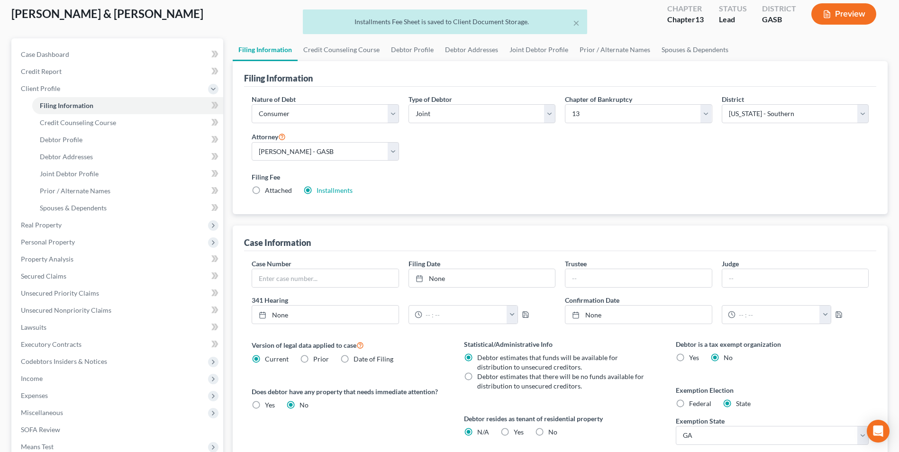
scroll to position [188, 0]
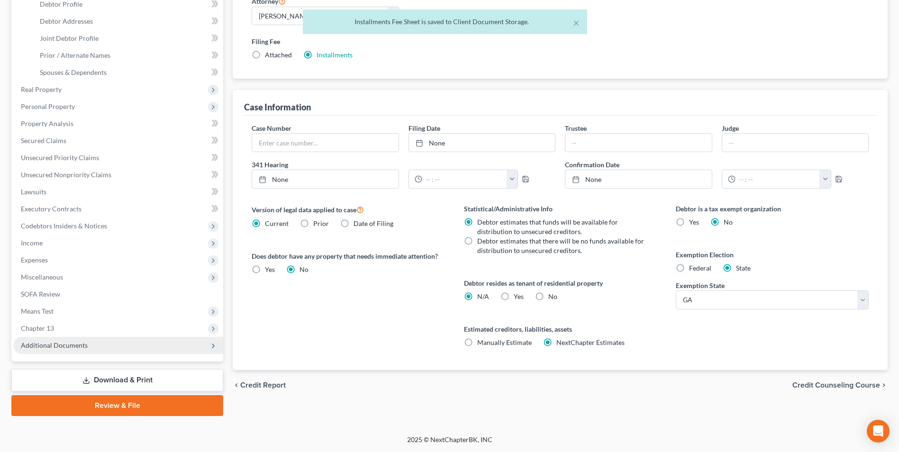
click at [66, 344] on span "Additional Documents" at bounding box center [54, 345] width 67 height 8
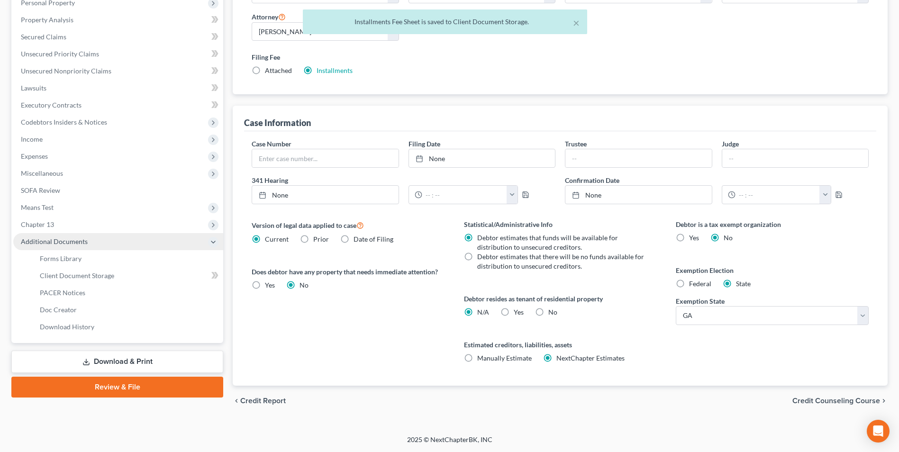
scroll to position [154, 0]
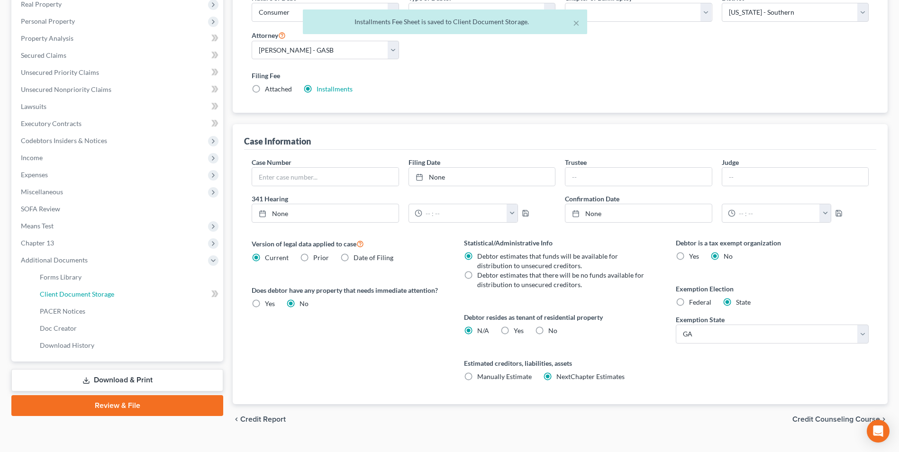
click at [65, 294] on span "Client Document Storage" at bounding box center [77, 294] width 74 height 8
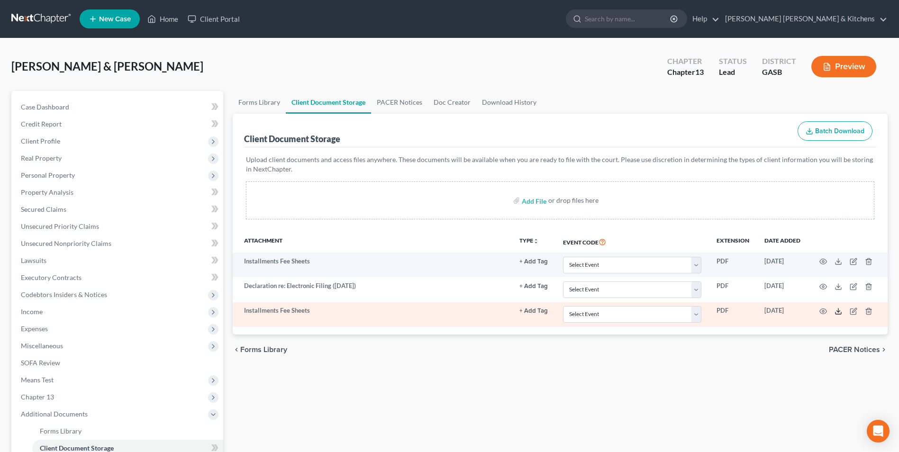
click at [839, 311] on icon at bounding box center [839, 312] width 8 height 8
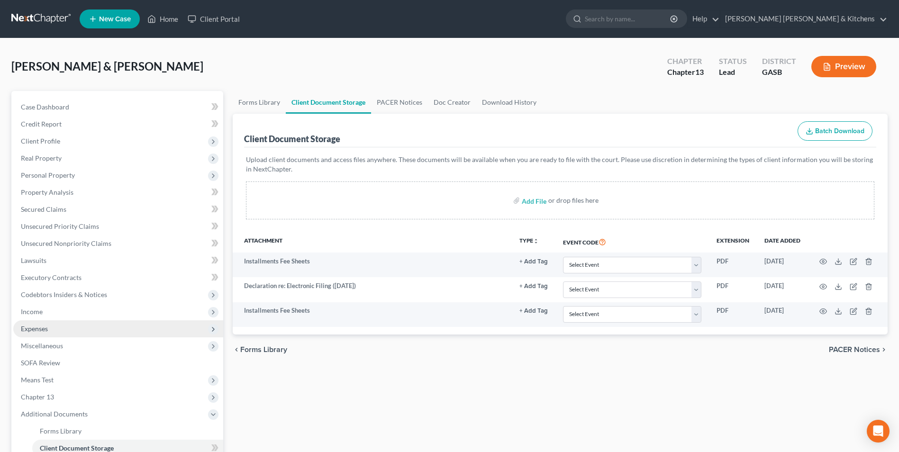
click at [29, 326] on span "Expenses" at bounding box center [34, 329] width 27 height 8
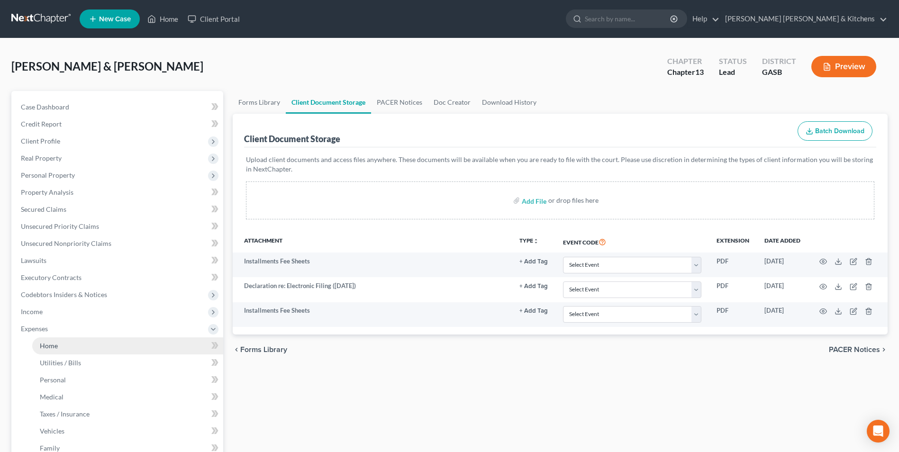
click at [45, 347] on span "Home" at bounding box center [49, 346] width 18 height 8
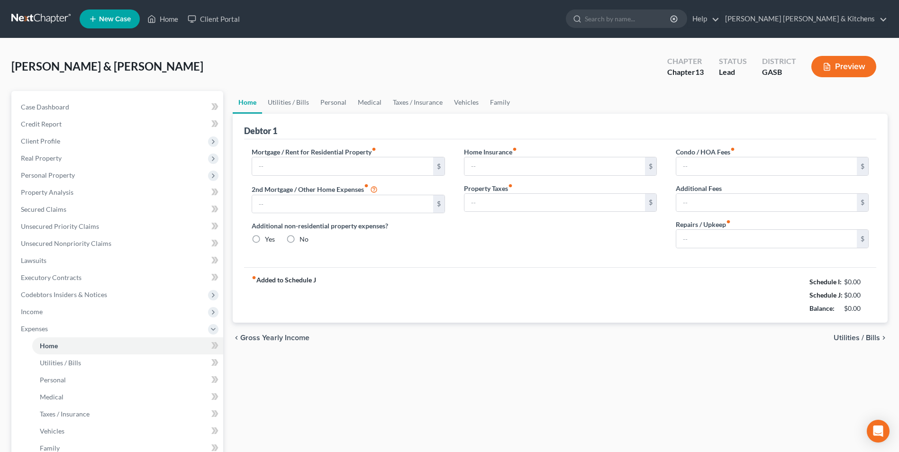
type input "0.00"
radio input "true"
type input "11.40"
type input "47.25"
type input "0.00"
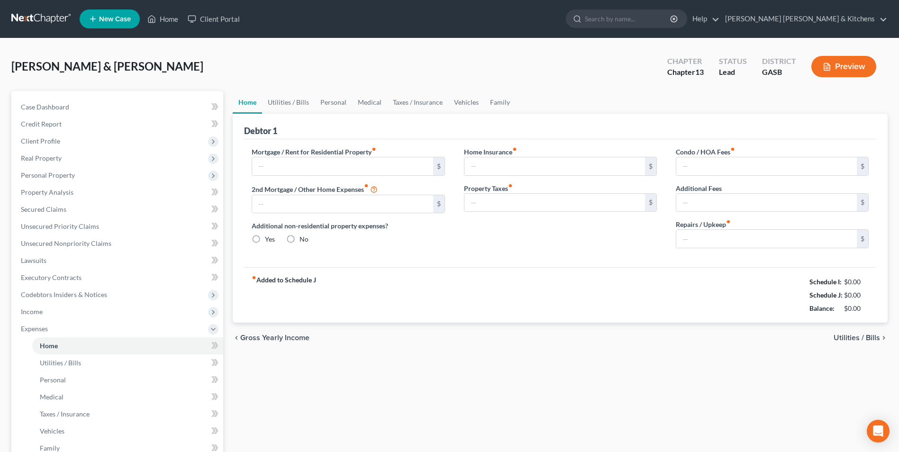
type input "0.00"
click at [716, 245] on input "0.00" at bounding box center [767, 239] width 181 height 18
type input "150"
click at [45, 384] on link "Personal" at bounding box center [127, 380] width 191 height 17
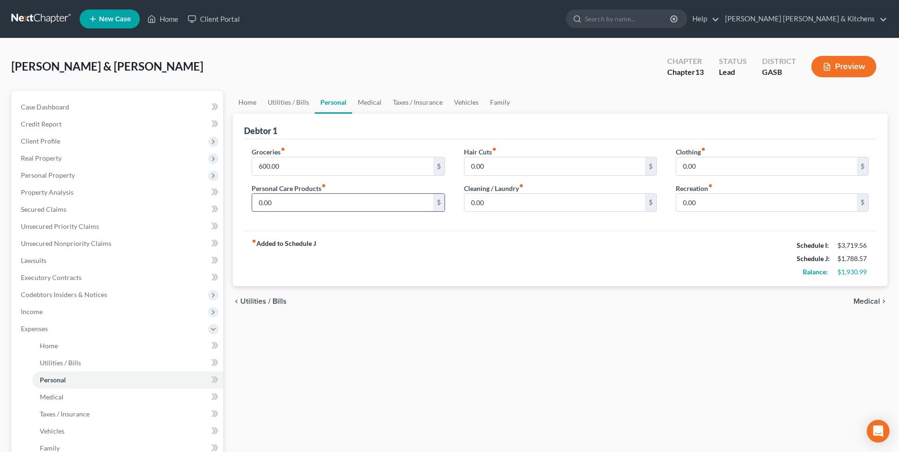
click at [318, 201] on input "0.00" at bounding box center [342, 203] width 181 height 18
type input "50"
type input "100"
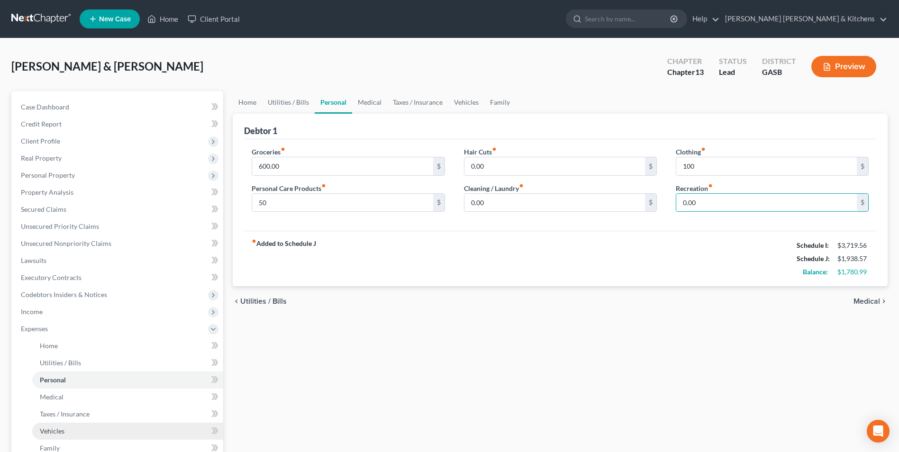
click at [46, 435] on span "Vehicles" at bounding box center [52, 431] width 25 height 8
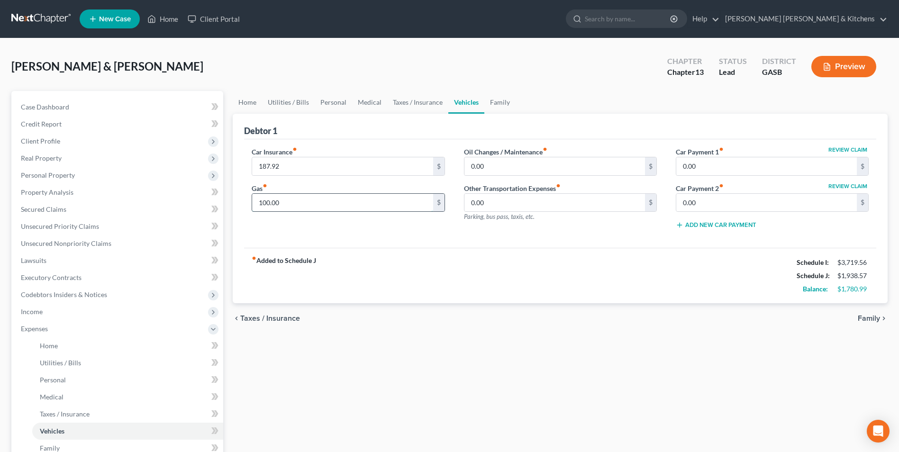
click at [285, 204] on input "100.00" at bounding box center [342, 203] width 181 height 18
type input "200"
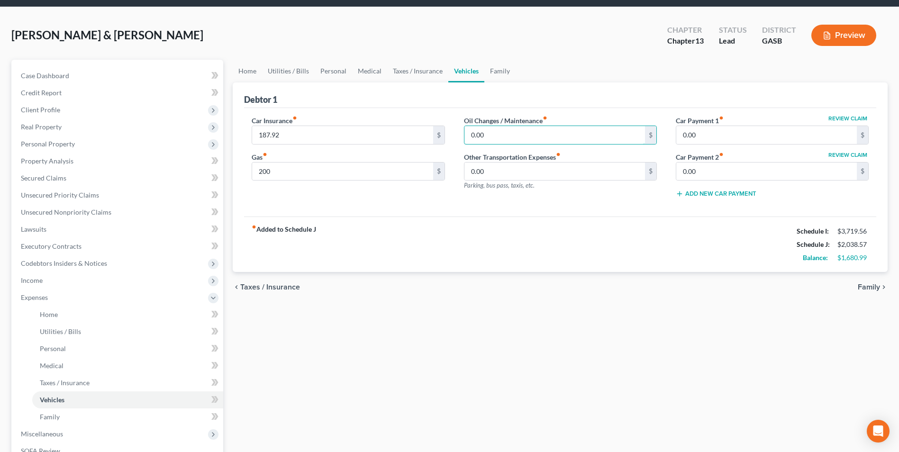
scroll to position [47, 0]
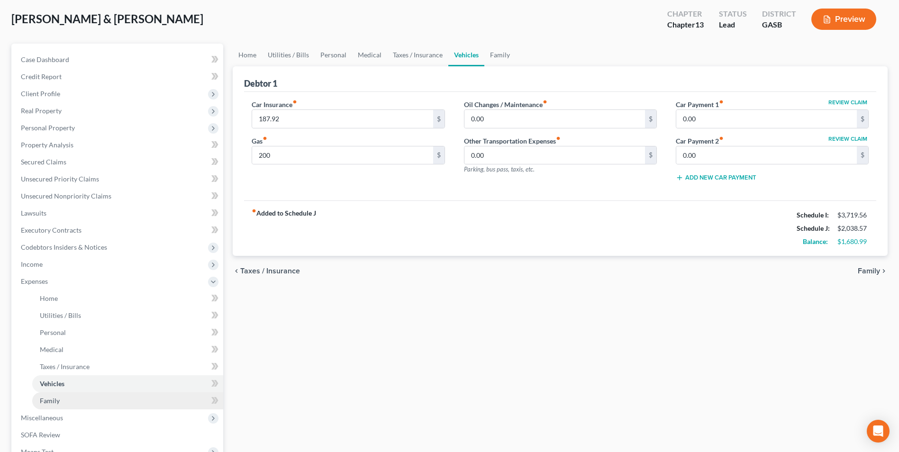
click at [43, 397] on span "Family" at bounding box center [50, 401] width 20 height 8
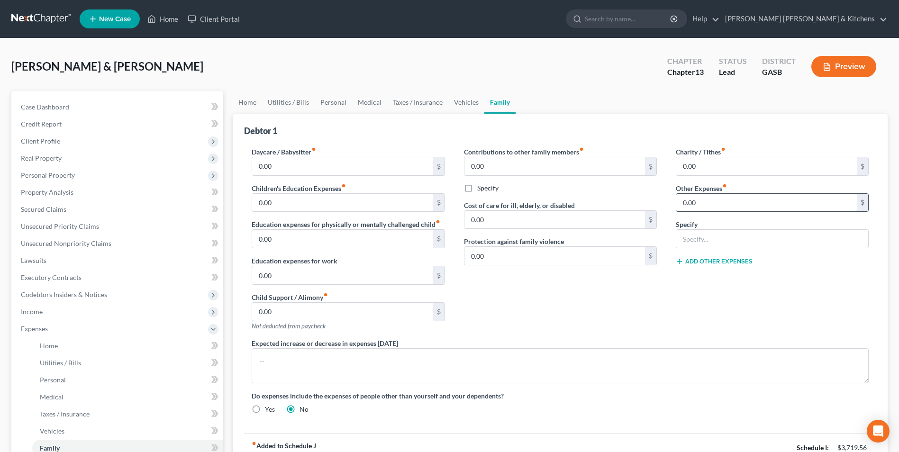
click at [699, 204] on input "0.00" at bounding box center [767, 203] width 181 height 18
type input "80"
type input "pet care & expenses"
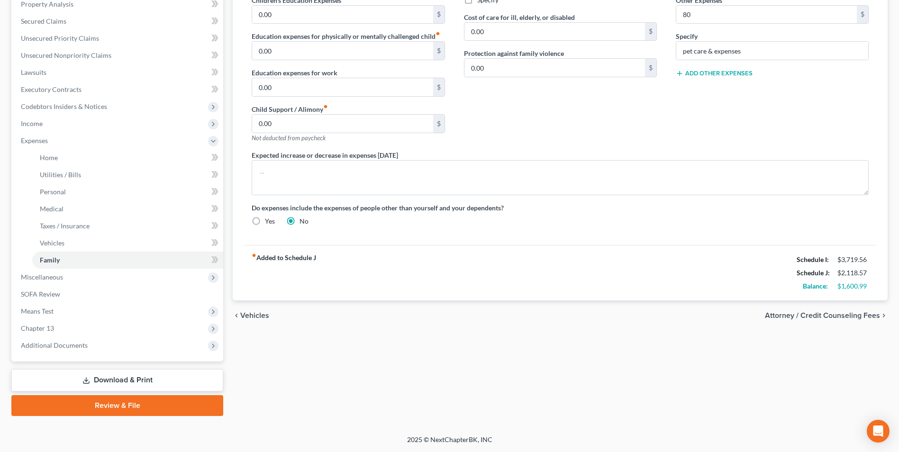
click at [131, 375] on link "Download & Print" at bounding box center [117, 380] width 212 height 22
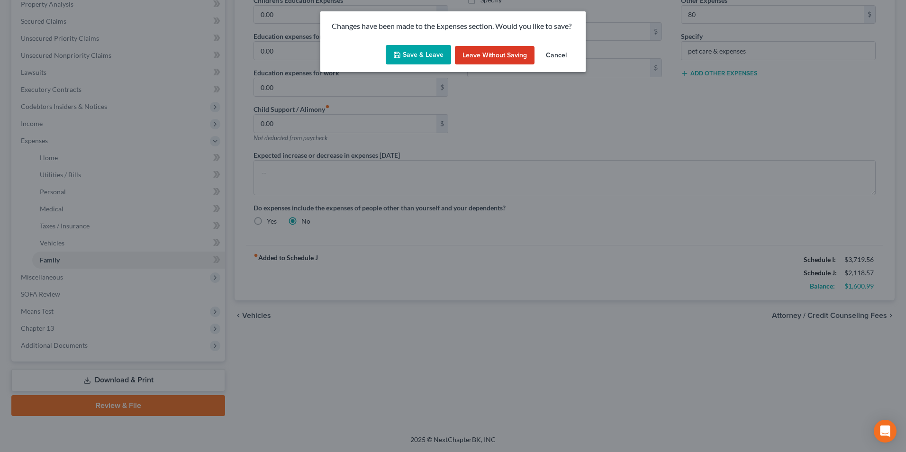
click at [417, 54] on button "Save & Leave" at bounding box center [418, 55] width 65 height 20
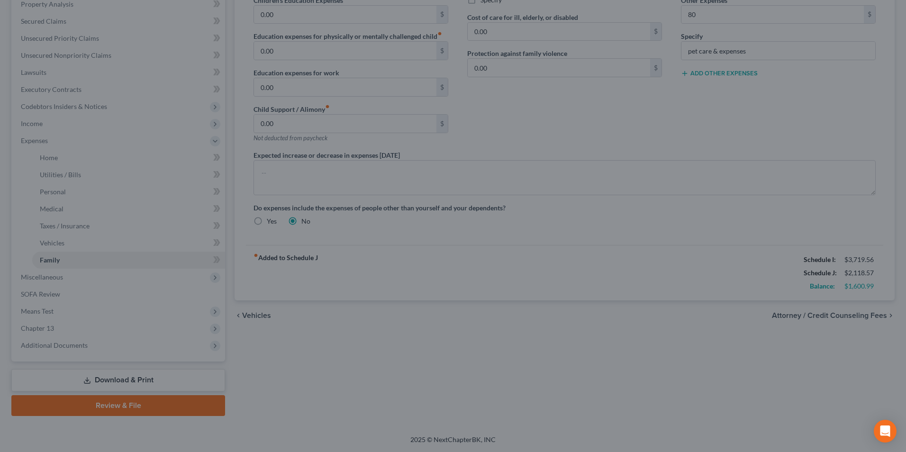
type input "80.00"
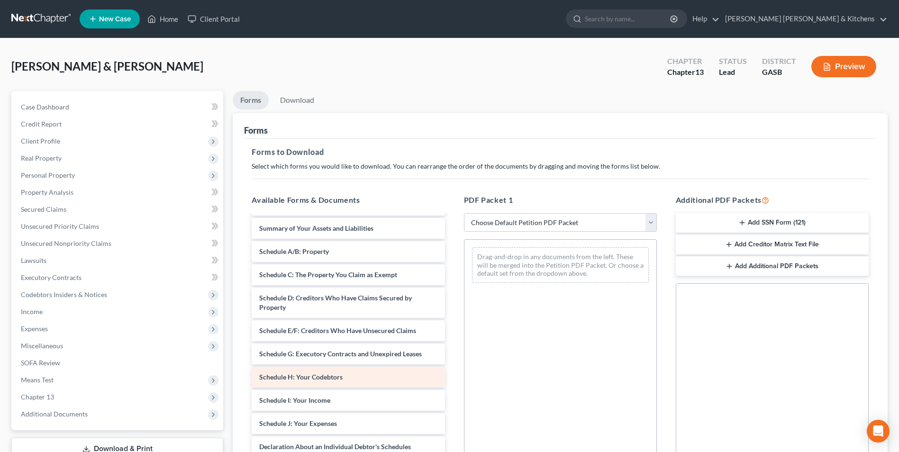
scroll to position [95, 0]
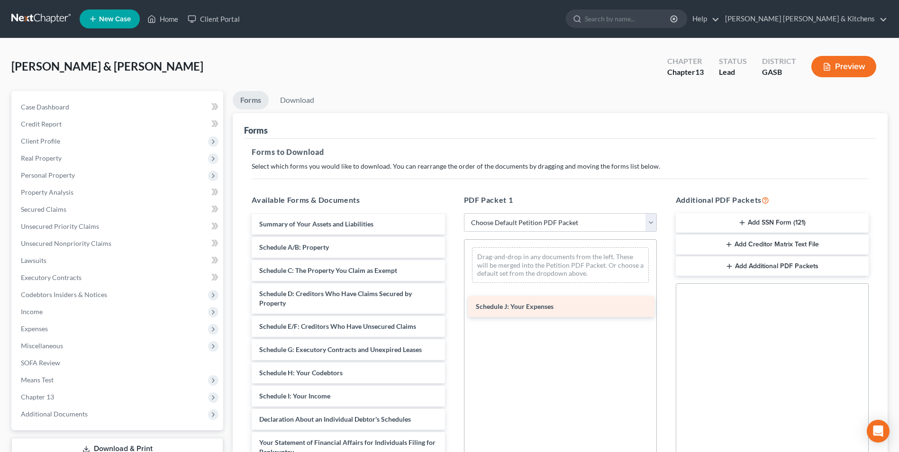
drag, startPoint x: 329, startPoint y: 415, endPoint x: 555, endPoint y: 283, distance: 262.6
click at [452, 283] on div "Schedule J: Your Expenses Installments Fee Sheets Declaration re: Electronic Fi…" at bounding box center [348, 354] width 208 height 467
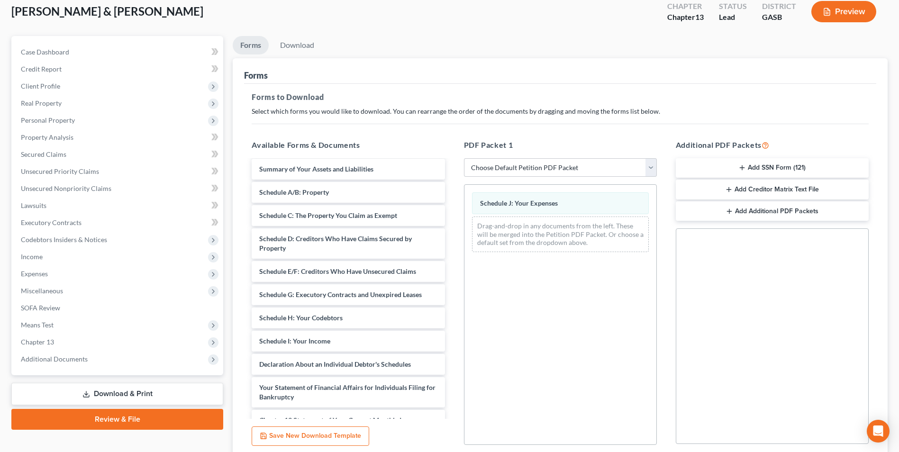
scroll to position [133, 0]
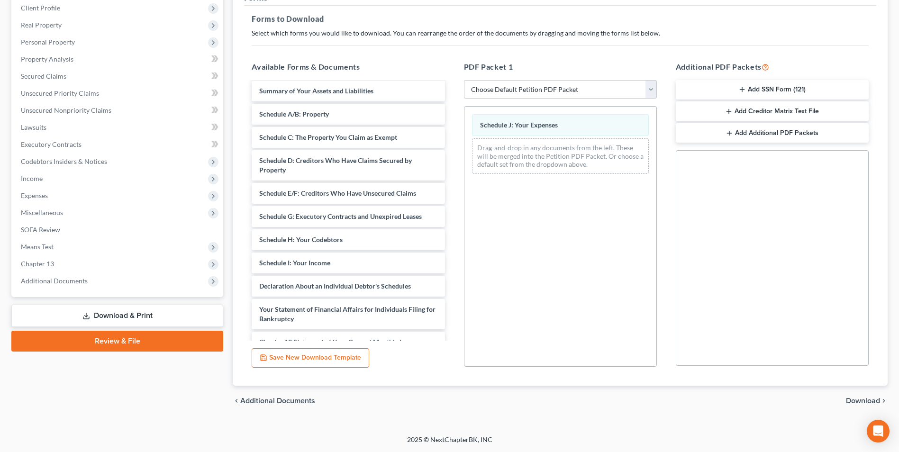
click at [859, 403] on span "Download" at bounding box center [863, 401] width 34 height 8
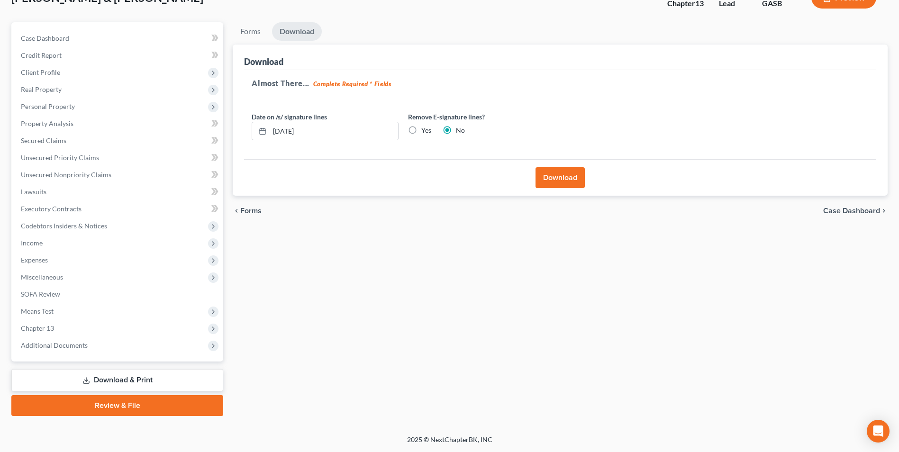
scroll to position [69, 0]
click at [575, 177] on button "Download" at bounding box center [560, 177] width 49 height 21
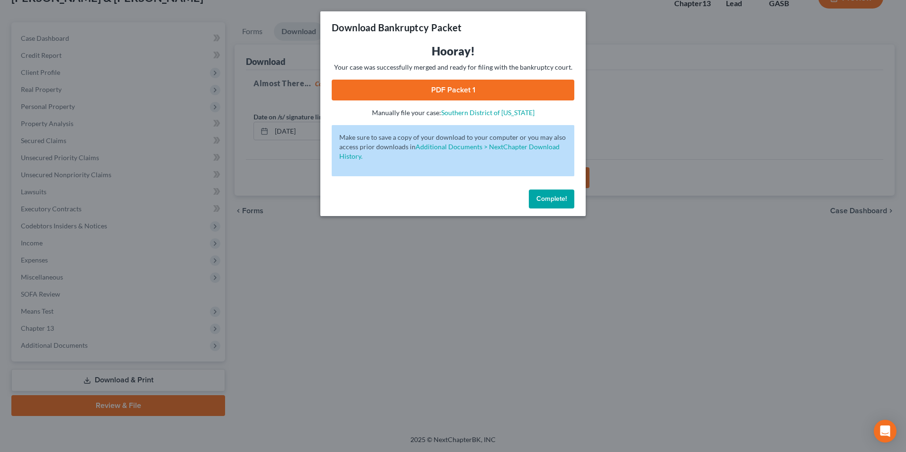
drag, startPoint x: 434, startPoint y: 96, endPoint x: 443, endPoint y: 140, distance: 45.4
click at [434, 96] on link "PDF Packet 1" at bounding box center [453, 90] width 243 height 21
click at [298, 368] on div "Download Bankruptcy Packet Hooray! Your case was successfully merged and ready …" at bounding box center [453, 226] width 906 height 452
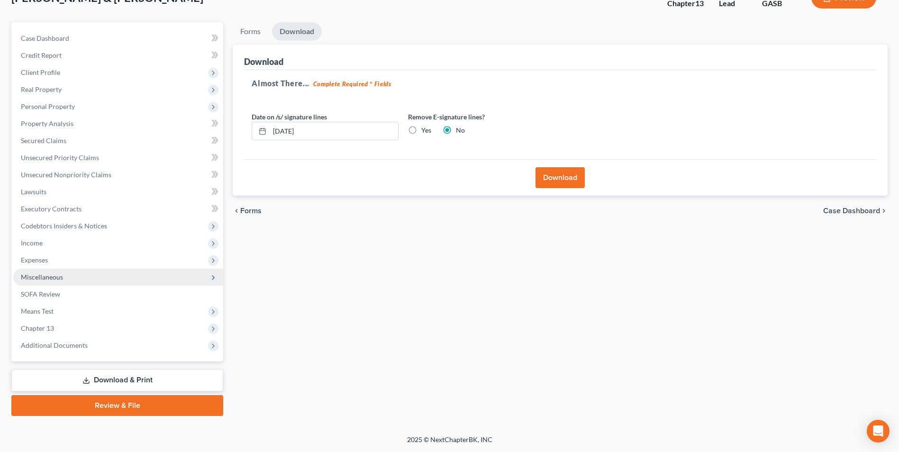
click at [68, 278] on span "Miscellaneous" at bounding box center [118, 277] width 210 height 17
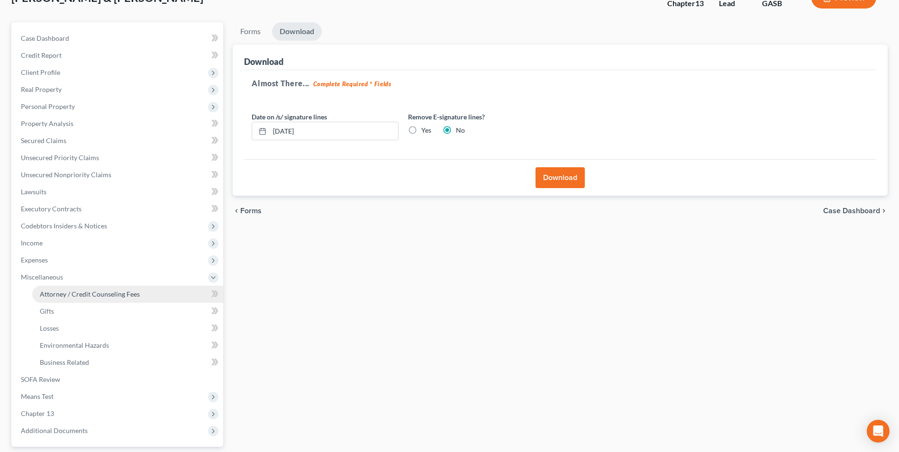
click at [73, 295] on span "Attorney / Credit Counseling Fees" at bounding box center [90, 294] width 100 height 8
select select "0"
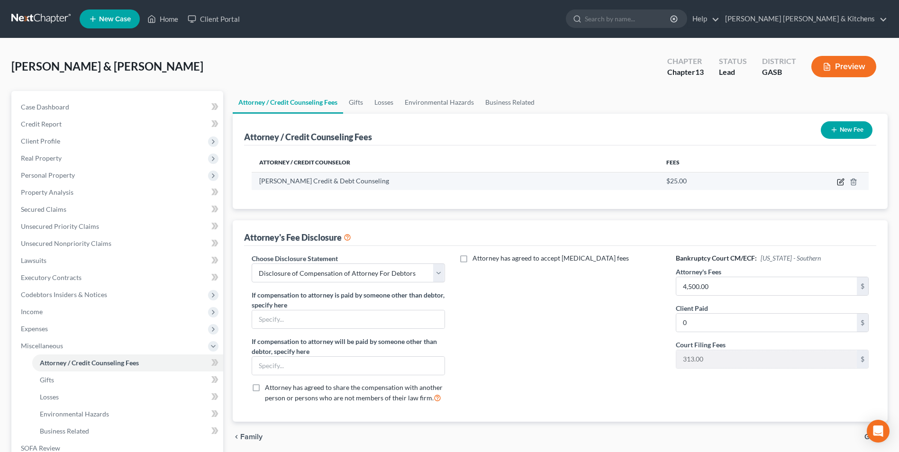
click at [843, 185] on icon "button" at bounding box center [841, 183] width 6 height 6
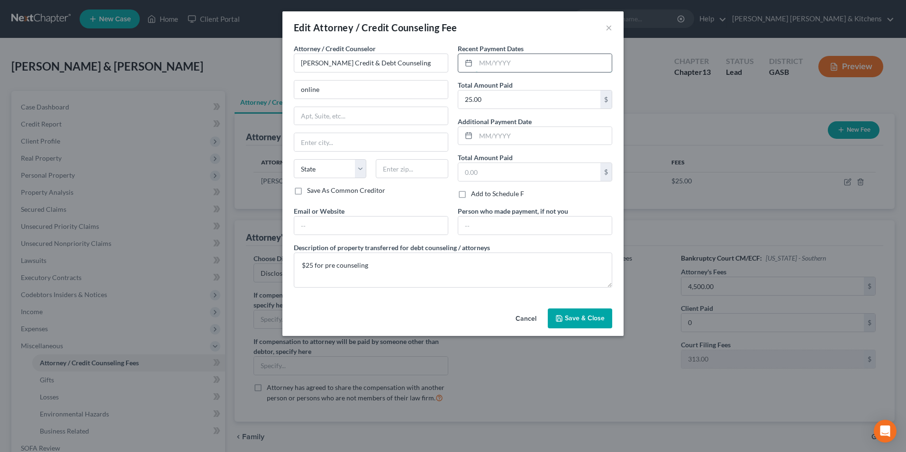
click at [546, 68] on input "text" at bounding box center [544, 63] width 136 height 18
type input "[DATE]"
click at [382, 95] on input "online" at bounding box center [371, 90] width 154 height 18
type input "online & by phone"
click at [587, 324] on button "Save & Close" at bounding box center [580, 319] width 64 height 20
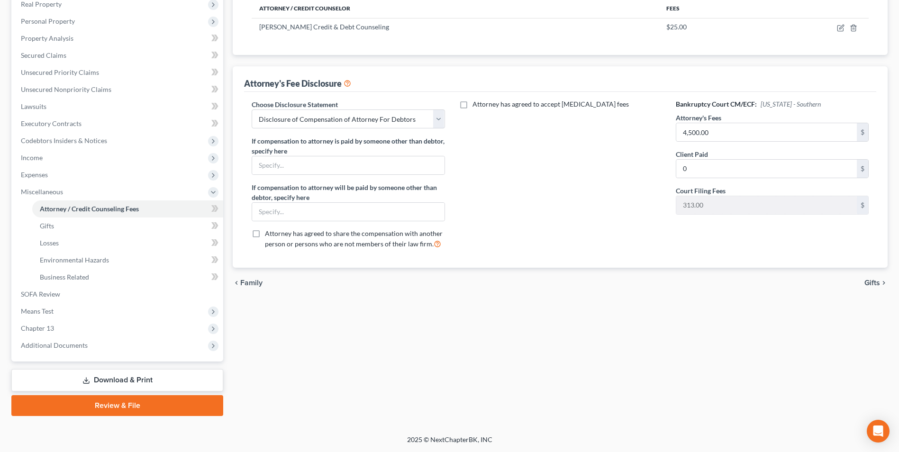
click at [127, 378] on link "Download & Print" at bounding box center [117, 380] width 212 height 22
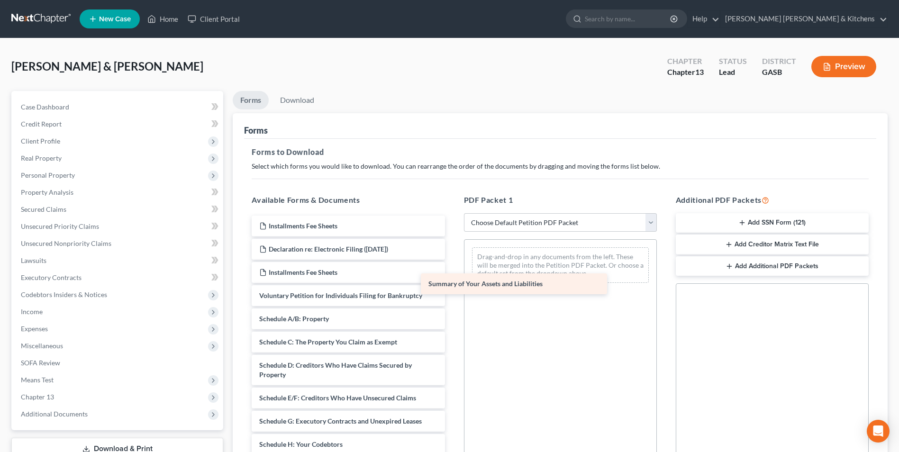
drag, startPoint x: 311, startPoint y: 320, endPoint x: 503, endPoint y: 268, distance: 199.0
click at [452, 268] on div "Summary of Your Assets and Liabilities Installments Fee Sheets Declaration re: …" at bounding box center [348, 449] width 208 height 467
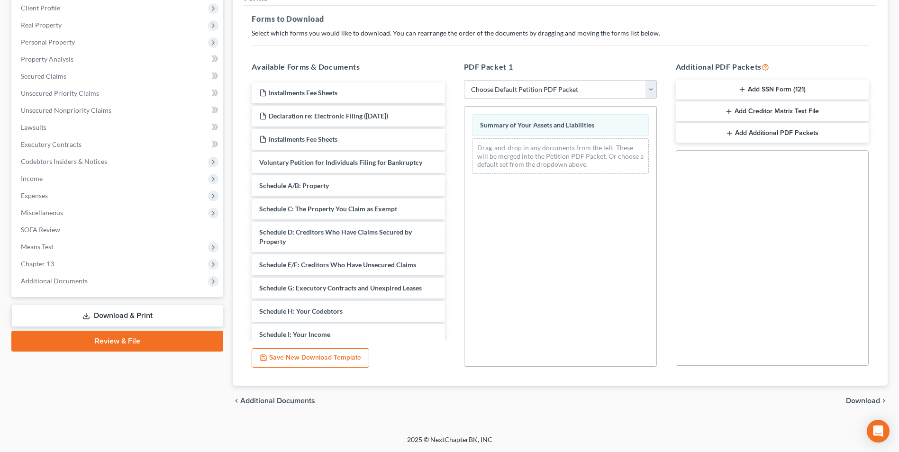
click at [867, 404] on span "Download" at bounding box center [863, 401] width 34 height 8
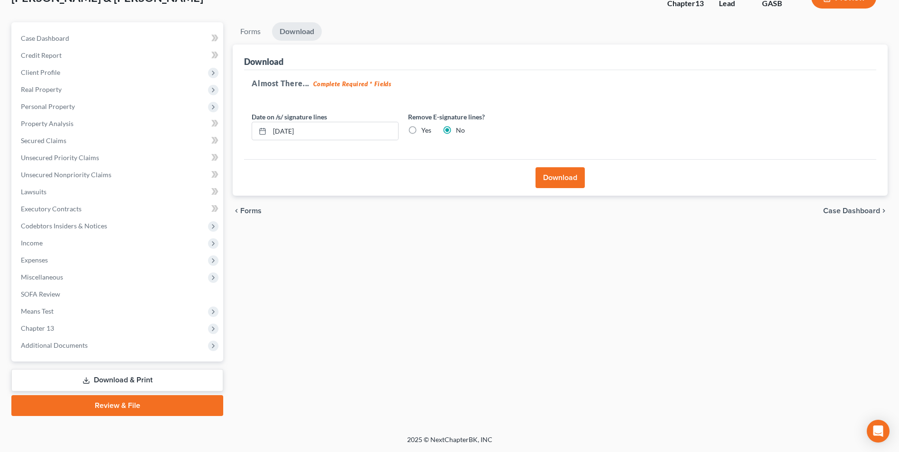
scroll to position [69, 0]
click at [576, 179] on button "Download" at bounding box center [560, 177] width 49 height 21
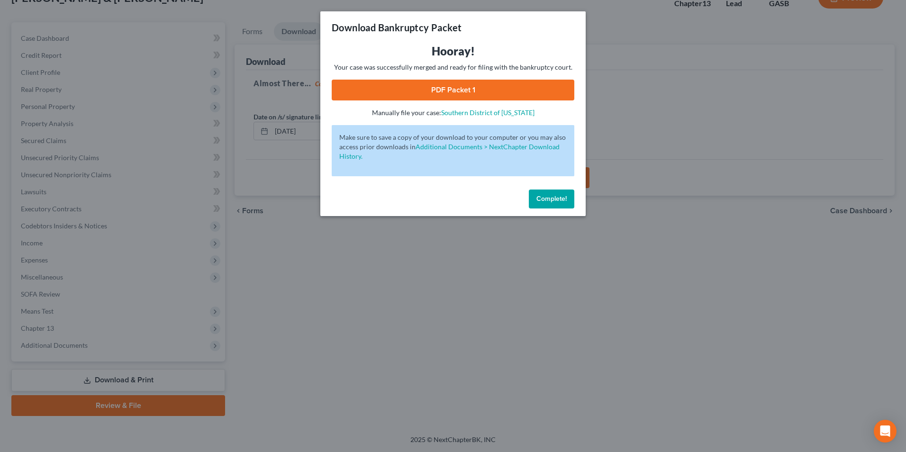
click at [470, 92] on link "PDF Packet 1" at bounding box center [453, 90] width 243 height 21
click at [360, 274] on div "Download Bankruptcy Packet Hooray! Your case was successfully merged and ready …" at bounding box center [453, 226] width 906 height 452
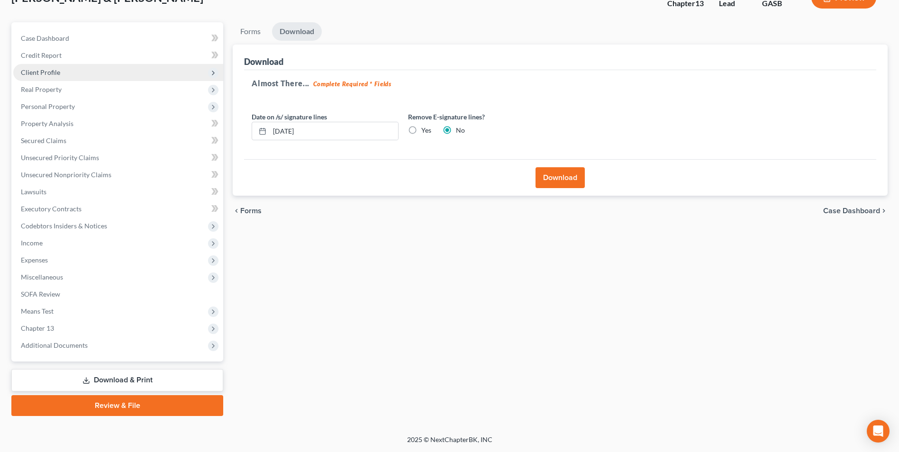
click at [26, 75] on span "Client Profile" at bounding box center [40, 72] width 39 height 8
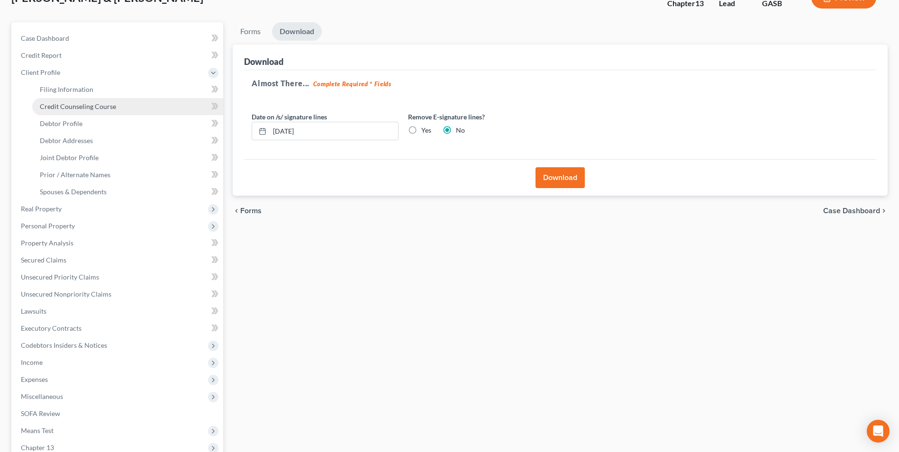
click at [68, 103] on span "Credit Counseling Course" at bounding box center [78, 106] width 76 height 8
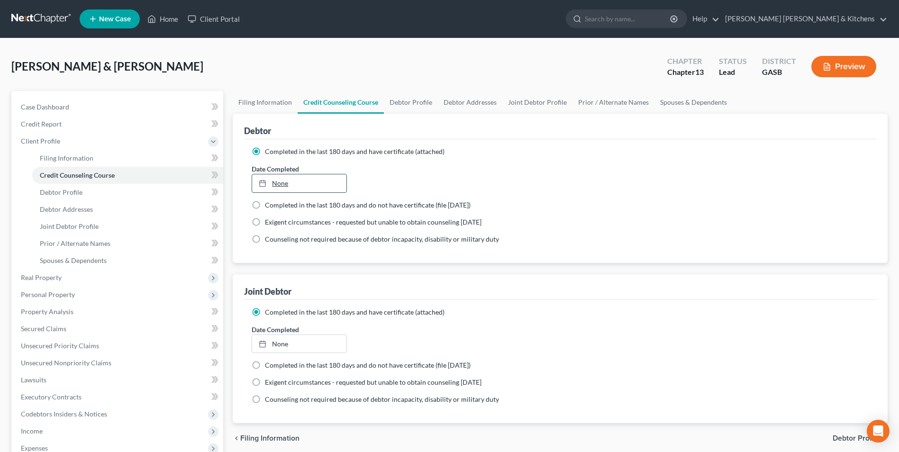
type input "[DATE]"
click at [283, 184] on link "None" at bounding box center [299, 183] width 94 height 18
click at [277, 346] on link "None" at bounding box center [299, 344] width 94 height 18
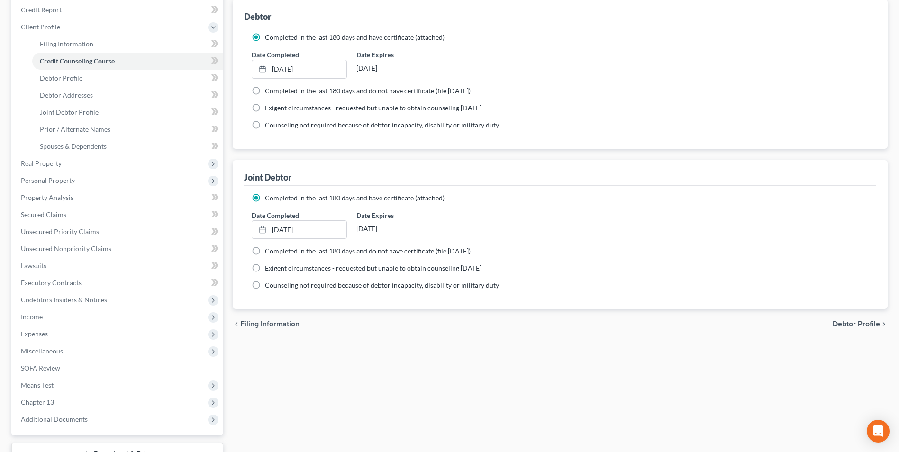
scroll to position [188, 0]
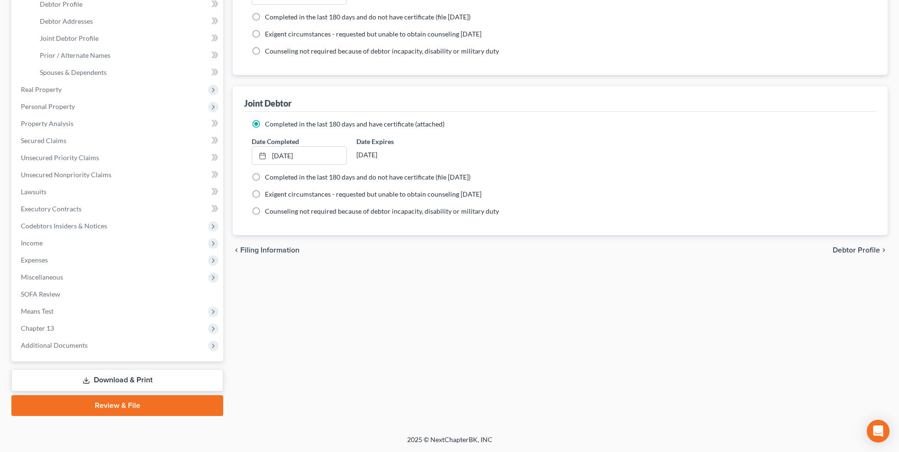
click at [113, 377] on link "Download & Print" at bounding box center [117, 380] width 212 height 22
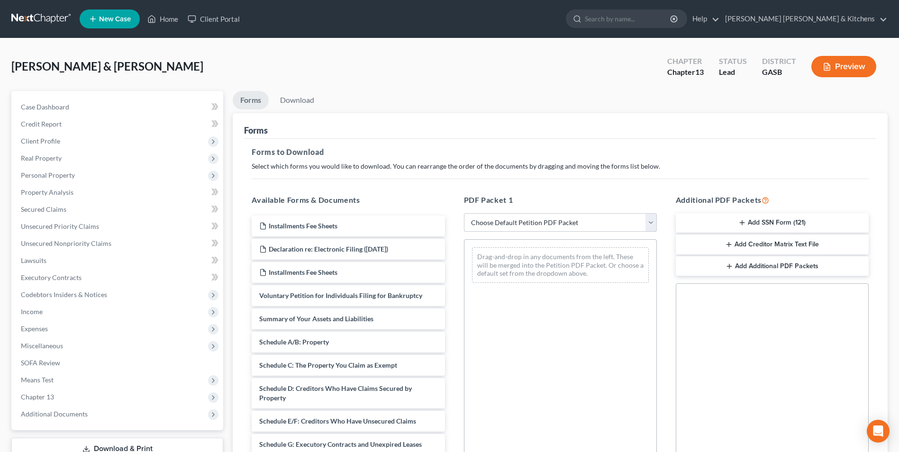
click at [528, 223] on select "Choose Default Petition PDF Packet Complete Bankruptcy Petition (all forms and …" at bounding box center [560, 222] width 193 height 19
select select "0"
click at [464, 213] on select "Choose Default Petition PDF Packet Complete Bankruptcy Petition (all forms and …" at bounding box center [560, 222] width 193 height 19
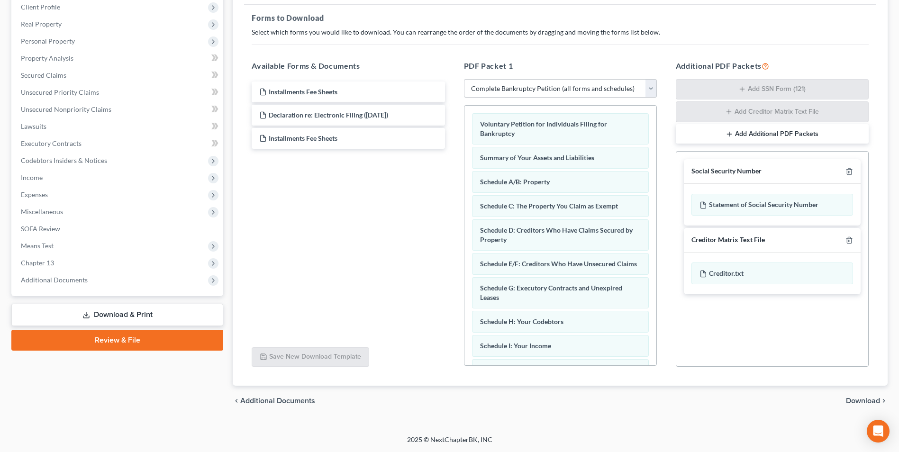
scroll to position [33, 0]
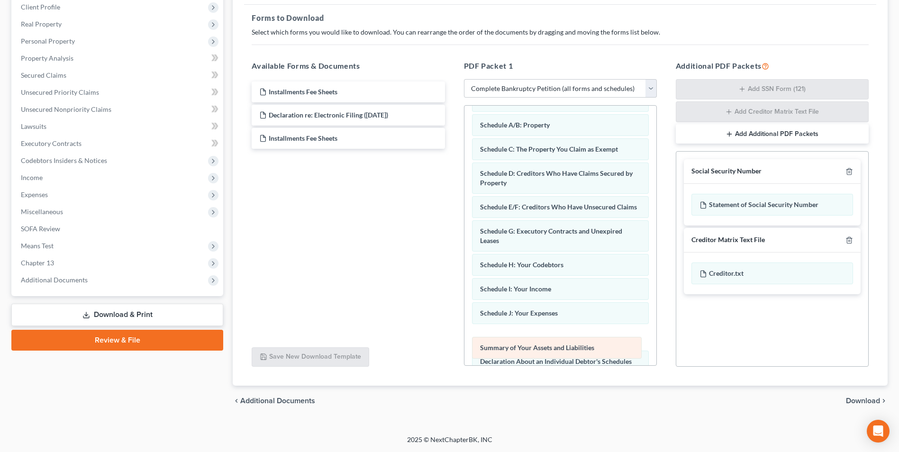
drag, startPoint x: 592, startPoint y: 128, endPoint x: 592, endPoint y: 351, distance: 222.8
click at [592, 351] on div "Summary of Your Assets and Liabilities Voluntary Petition for Individuals Filin…" at bounding box center [561, 332] width 192 height 519
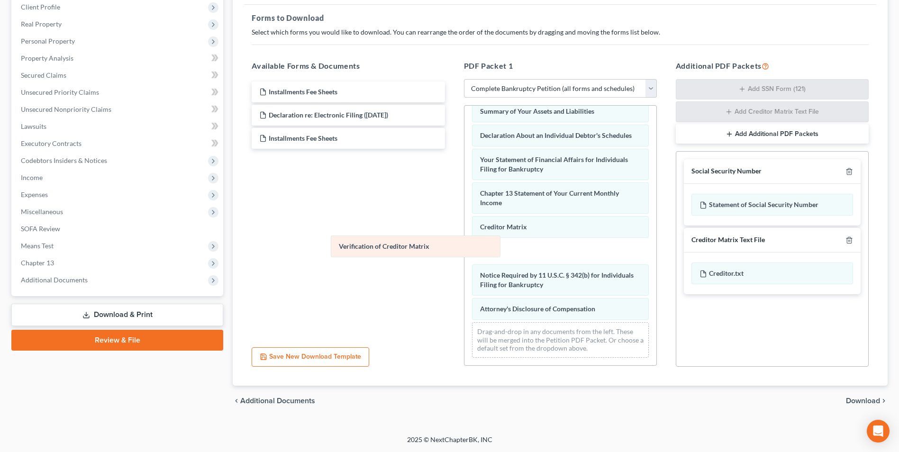
scroll to position [244, 0]
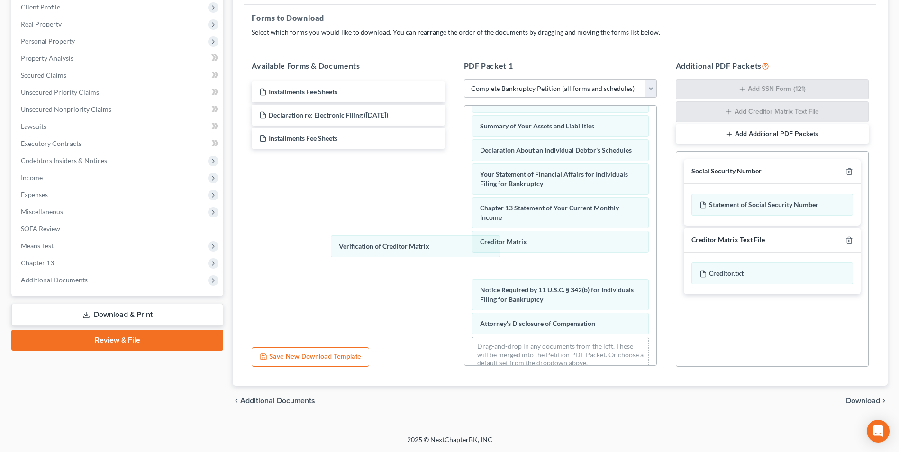
drag, startPoint x: 576, startPoint y: 259, endPoint x: 407, endPoint y: 219, distance: 173.9
click at [465, 214] on div "Verification of Creditor Matrix Voluntary Petition for Individuals Filing for B…" at bounding box center [561, 121] width 192 height 519
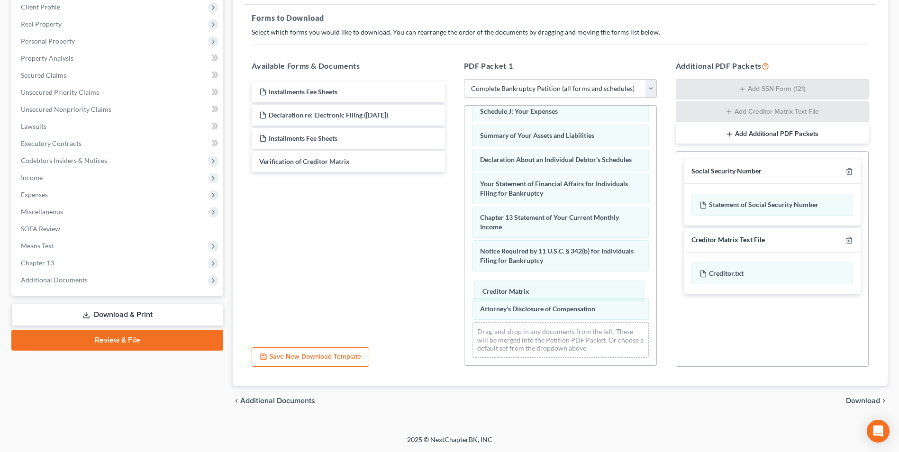
click at [503, 292] on div "Creditor Matrix Voluntary Petition for Individuals Filing for Bankruptcy Schedu…" at bounding box center [561, 118] width 192 height 494
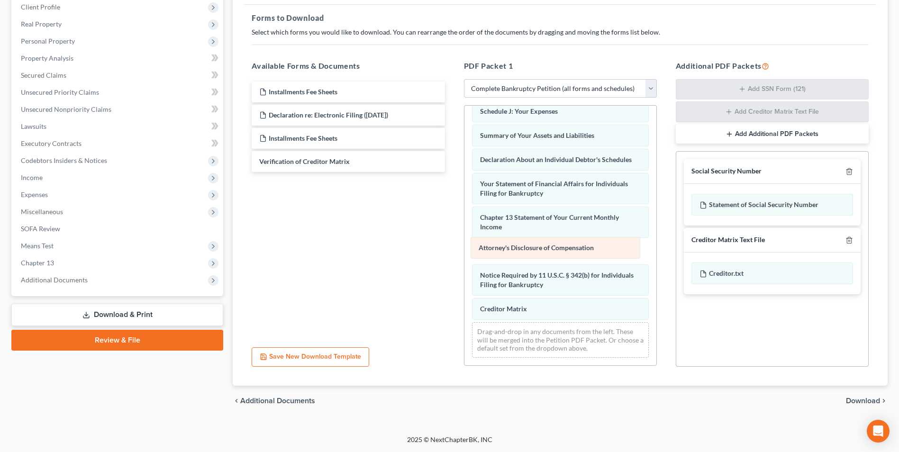
drag, startPoint x: 503, startPoint y: 311, endPoint x: 501, endPoint y: 247, distance: 63.5
click at [501, 247] on div "Attorney's Disclosure of Compensation Voluntary Petition for Individuals Filing…" at bounding box center [561, 118] width 192 height 494
click at [866, 399] on span "Download" at bounding box center [863, 401] width 34 height 8
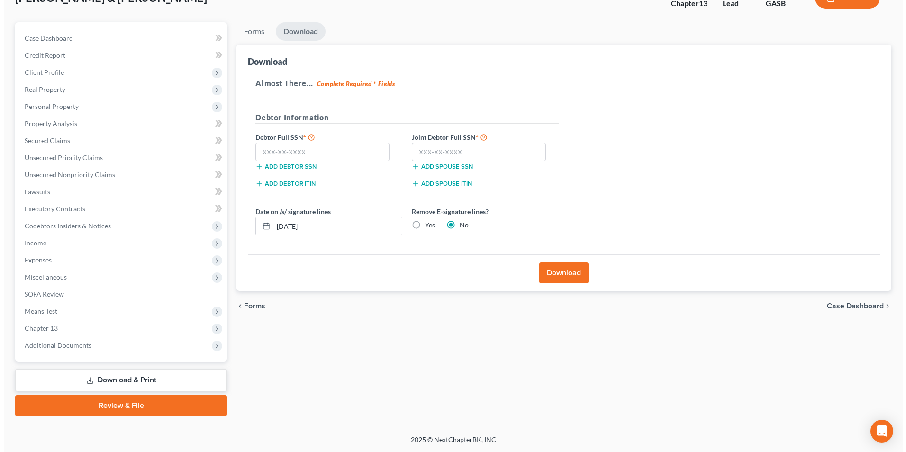
scroll to position [69, 0]
click at [338, 151] on input "text" at bounding box center [319, 152] width 134 height 19
type input "257-29-1460"
click at [462, 155] on input "text" at bounding box center [475, 152] width 134 height 19
type input "258-31-3478"
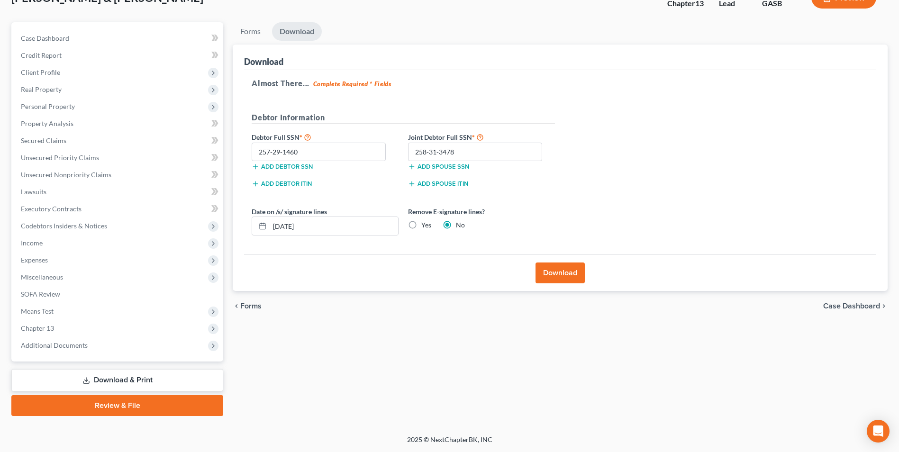
click at [562, 274] on button "Download" at bounding box center [560, 273] width 49 height 21
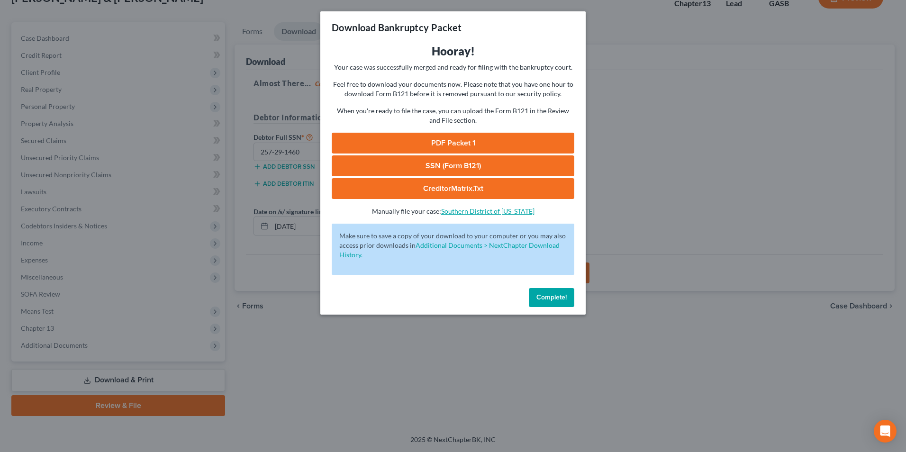
drag, startPoint x: 451, startPoint y: 159, endPoint x: 472, endPoint y: 210, distance: 55.3
click at [451, 159] on link "SSN (Form B121)" at bounding box center [453, 165] width 243 height 21
click at [448, 144] on link "PDF Packet 1" at bounding box center [453, 143] width 243 height 21
drag, startPoint x: 416, startPoint y: 192, endPoint x: 623, endPoint y: 272, distance: 222.0
click at [416, 192] on link "CreditorMatrix.txt" at bounding box center [453, 188] width 243 height 21
